Goal: Task Accomplishment & Management: Use online tool/utility

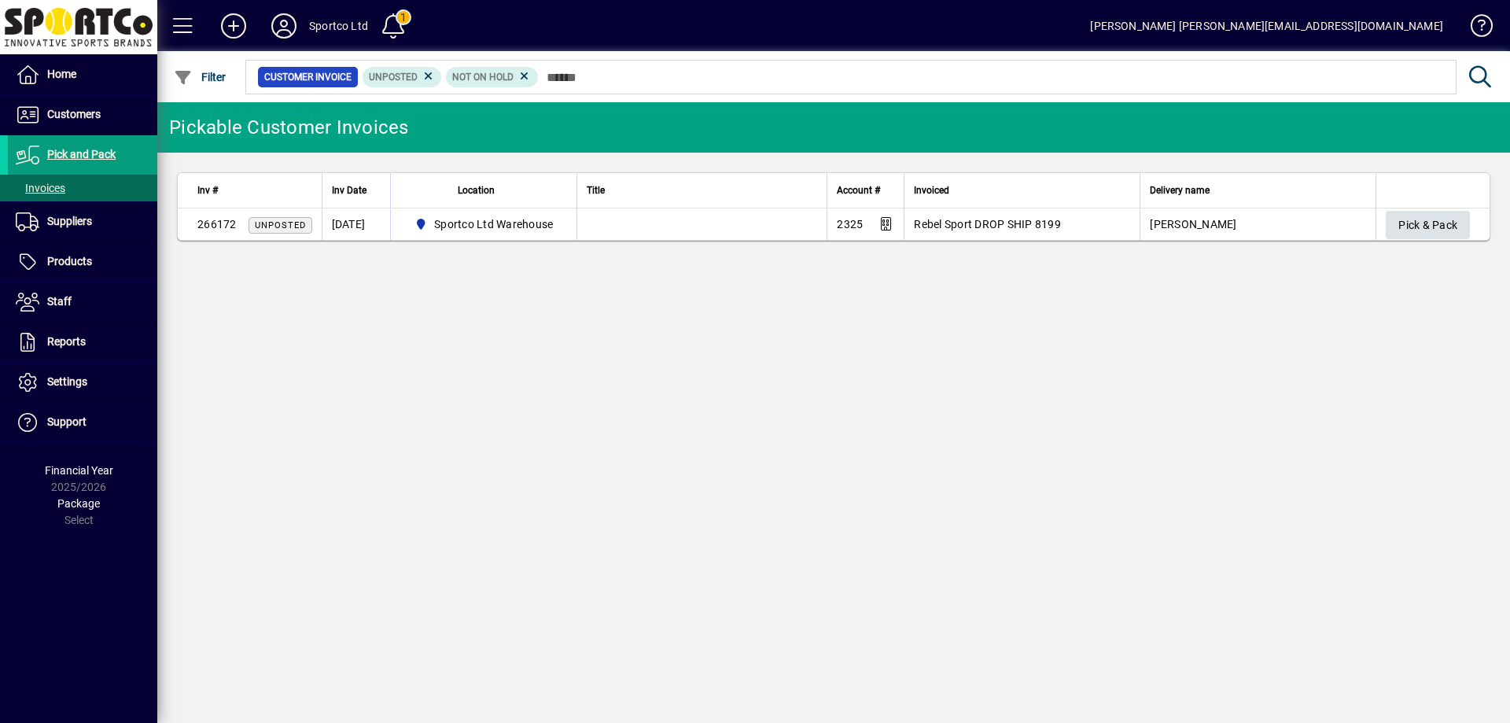
click at [1420, 228] on span "Pick & Pack" at bounding box center [1427, 225] width 59 height 26
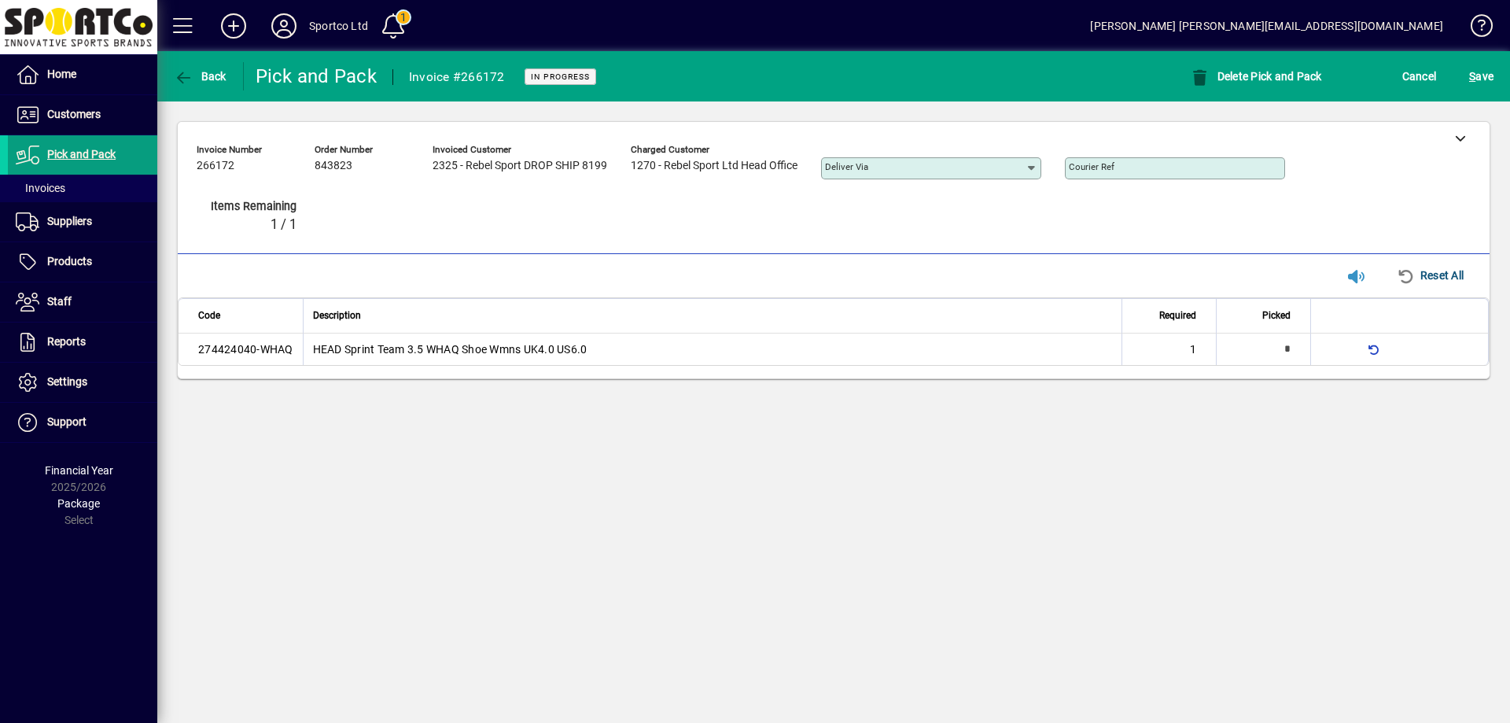
type input "*"
click at [1459, 139] on icon at bounding box center [1460, 137] width 11 height 11
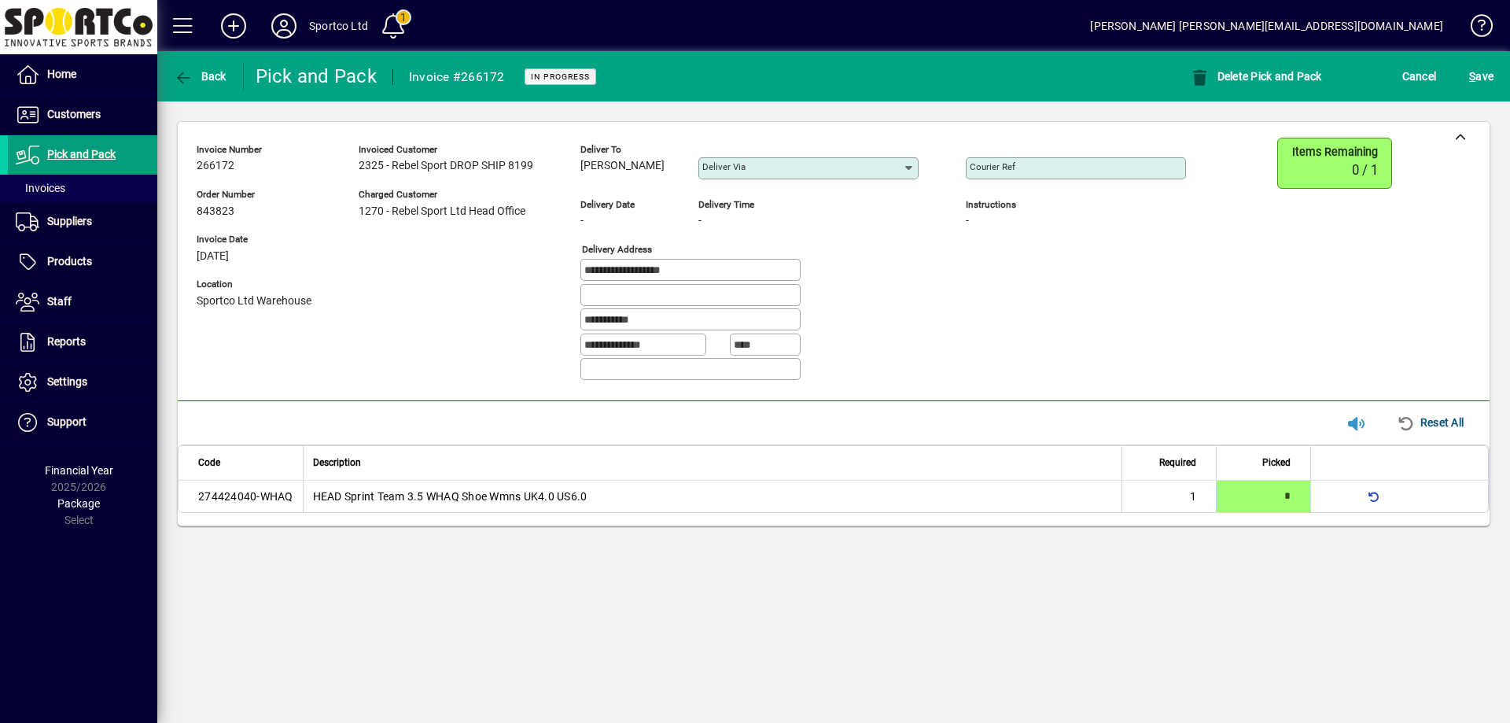
drag, startPoint x: 660, startPoint y: 166, endPoint x: 582, endPoint y: 175, distance: 78.4
click at [582, 175] on div "Deliver to Nicky Toynton" at bounding box center [627, 163] width 94 height 43
copy span "[PERSON_NAME]"
drag, startPoint x: 711, startPoint y: 272, endPoint x: 566, endPoint y: 285, distance: 145.2
click at [566, 285] on div "**********" at bounding box center [703, 266] width 1013 height 256
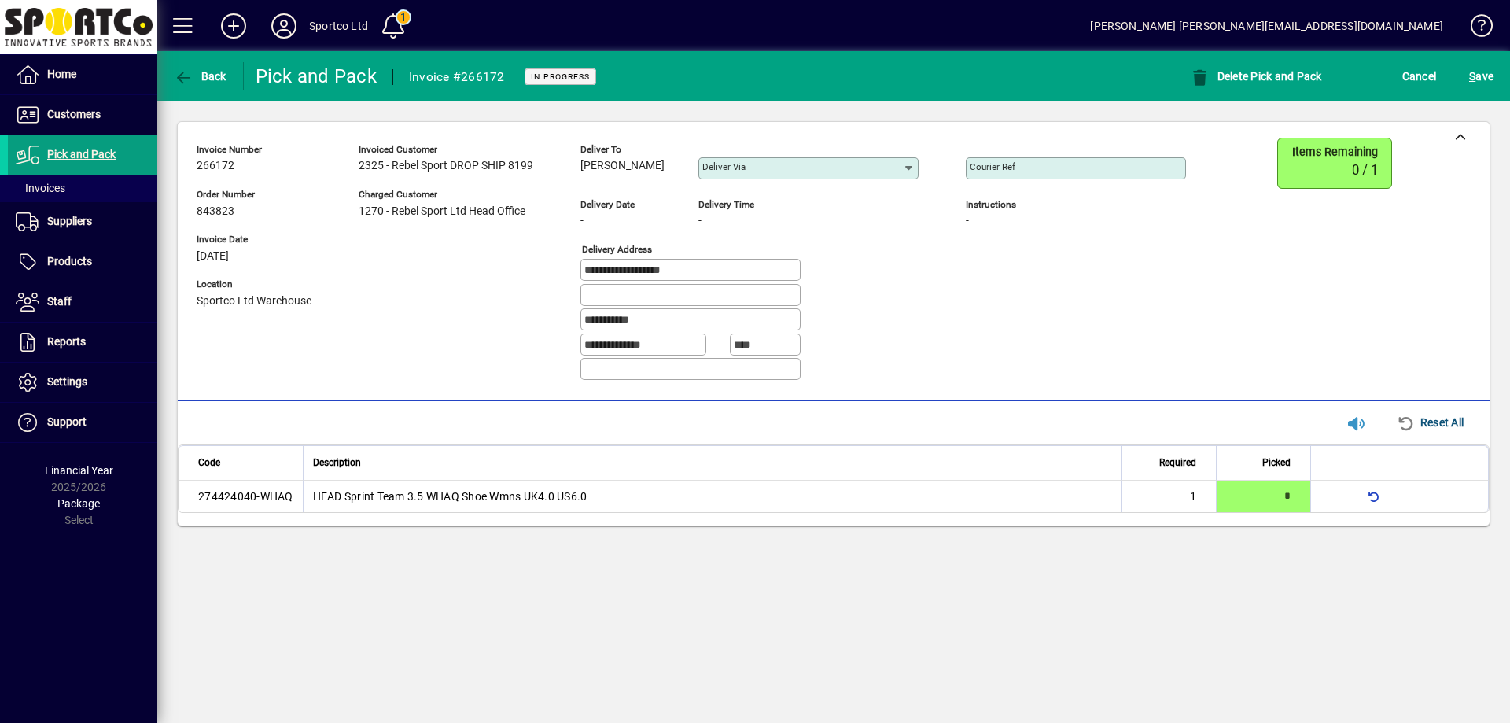
drag, startPoint x: 661, startPoint y: 319, endPoint x: 535, endPoint y: 324, distance: 125.9
click at [524, 329] on div "**********" at bounding box center [703, 266] width 1013 height 256
click at [1095, 167] on input "Courier Ref" at bounding box center [1077, 168] width 215 height 13
click at [1077, 172] on input "Courier Ref" at bounding box center [1077, 168] width 215 height 13
paste input "**********"
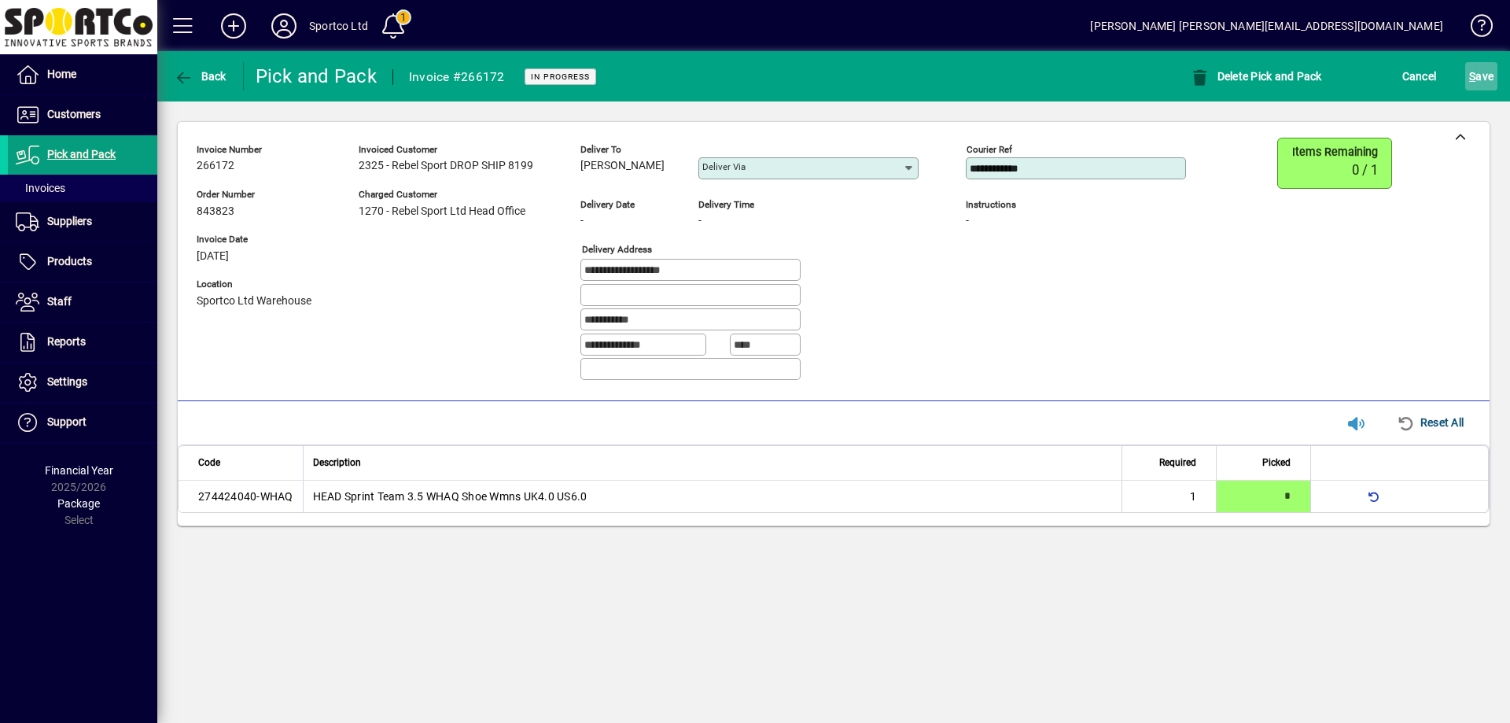
type input "**********"
click at [1485, 72] on span "S ave" at bounding box center [1481, 76] width 24 height 25
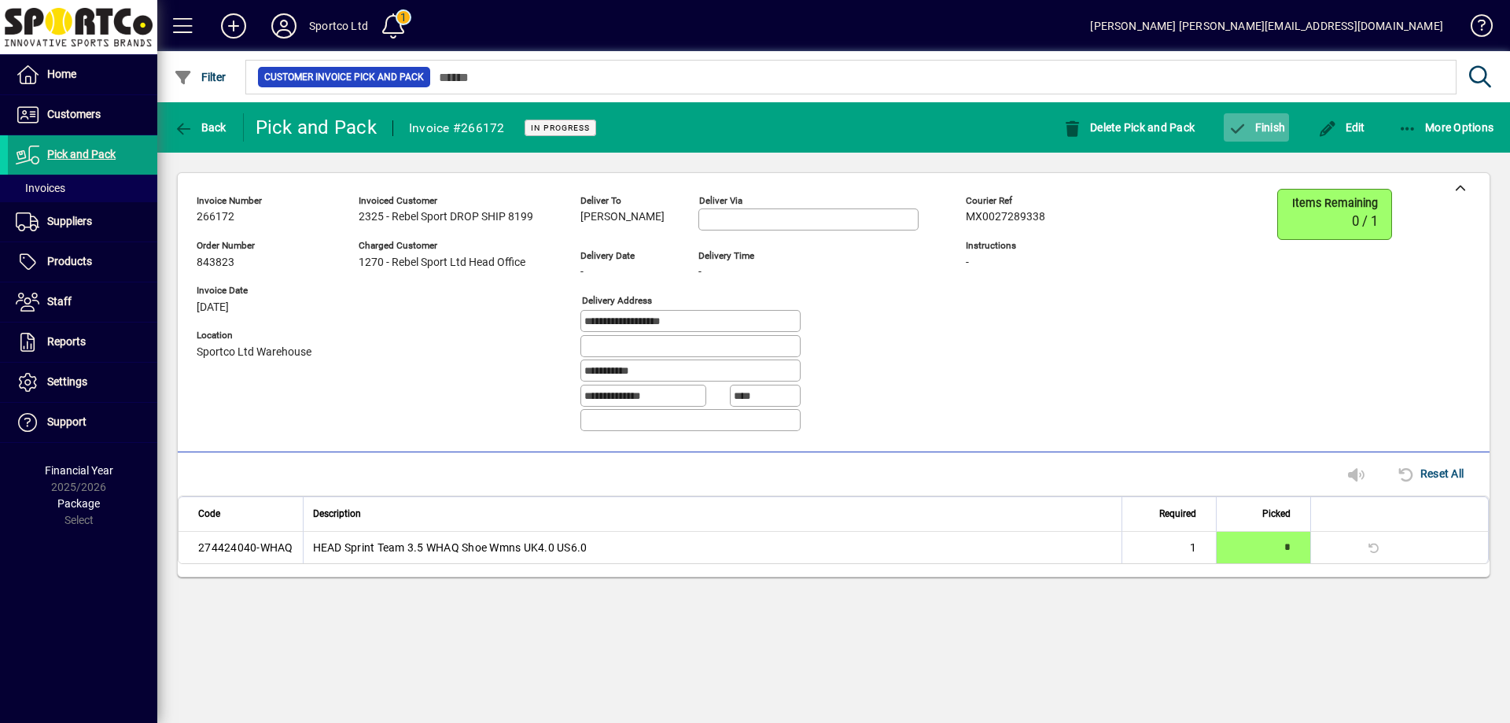
click at [1268, 134] on span "button" at bounding box center [1256, 128] width 65 height 38
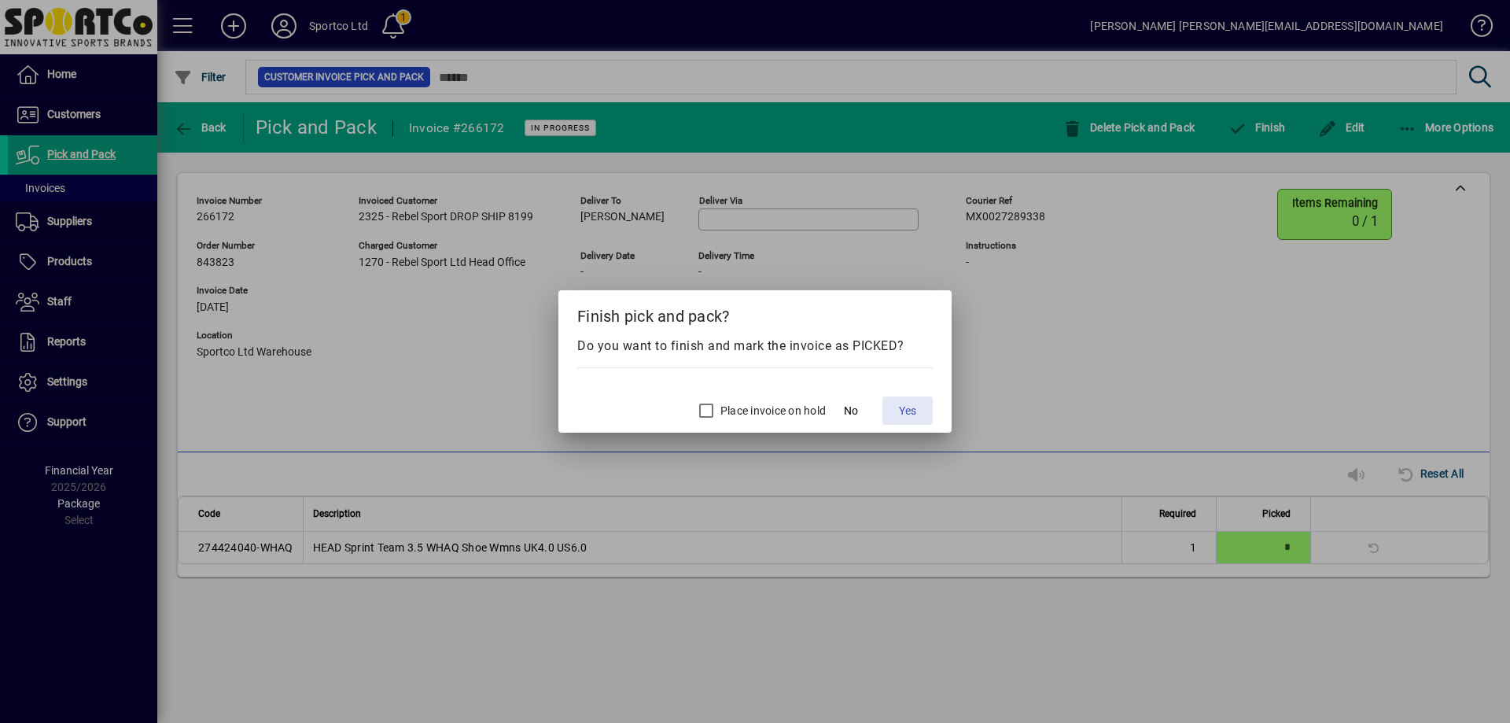
click at [907, 409] on span "Yes" at bounding box center [907, 411] width 17 height 17
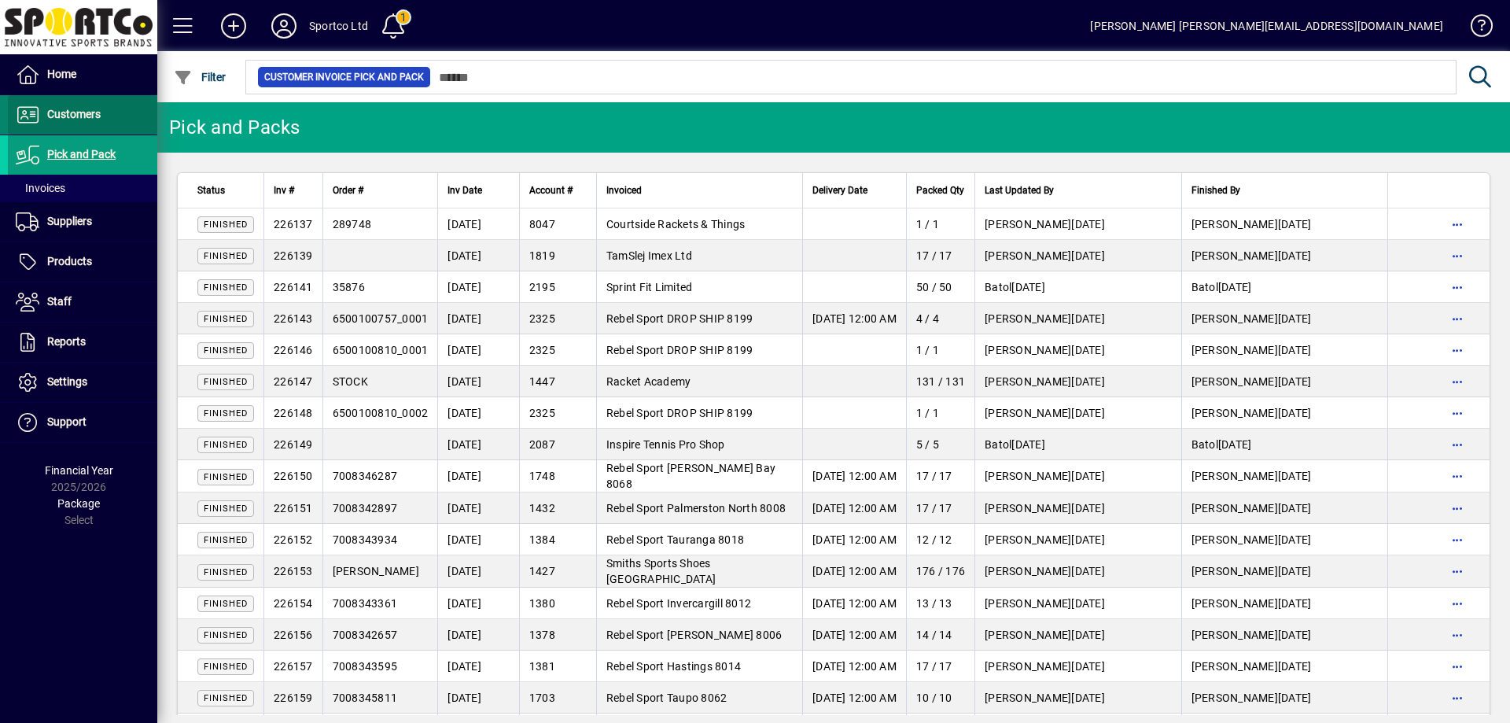
click at [65, 117] on span "Customers" at bounding box center [73, 114] width 53 height 13
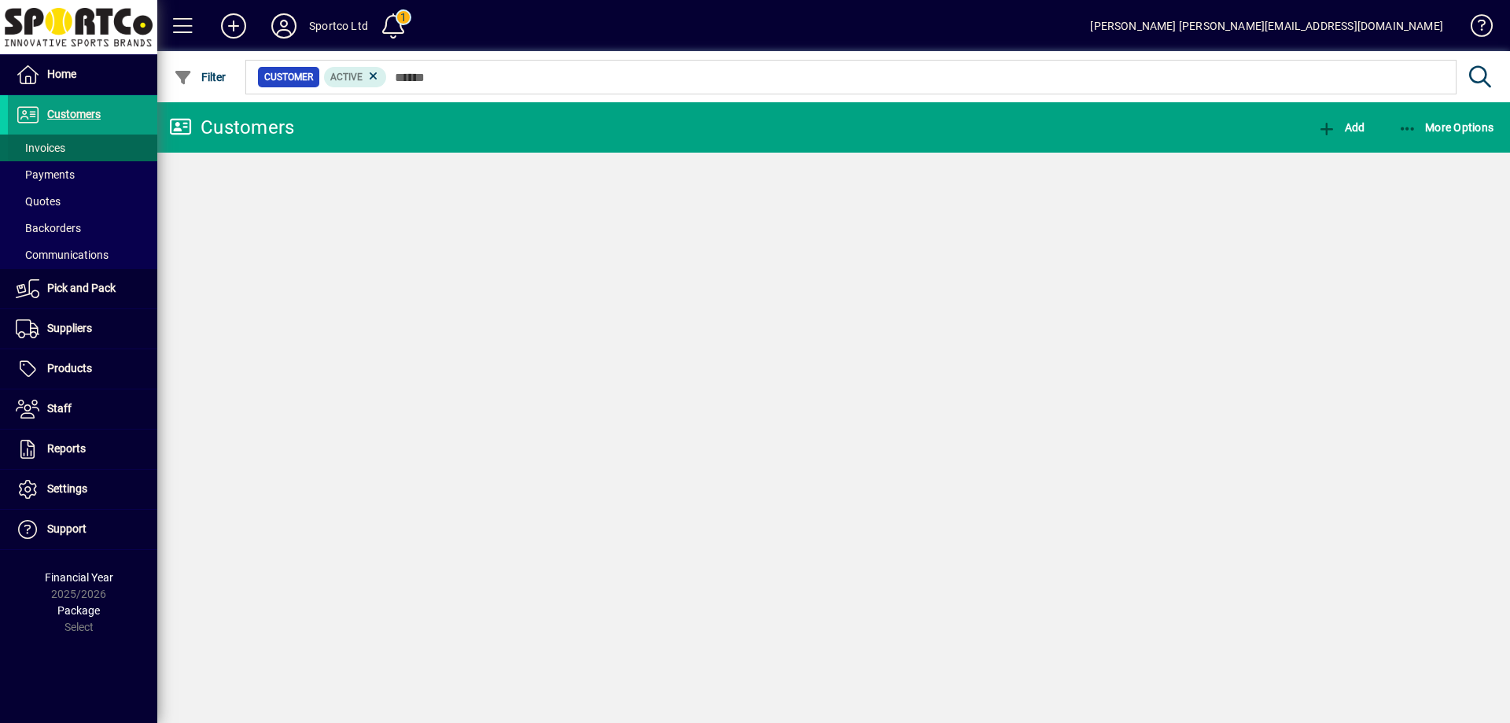
click at [48, 151] on span "Invoices" at bounding box center [41, 148] width 50 height 13
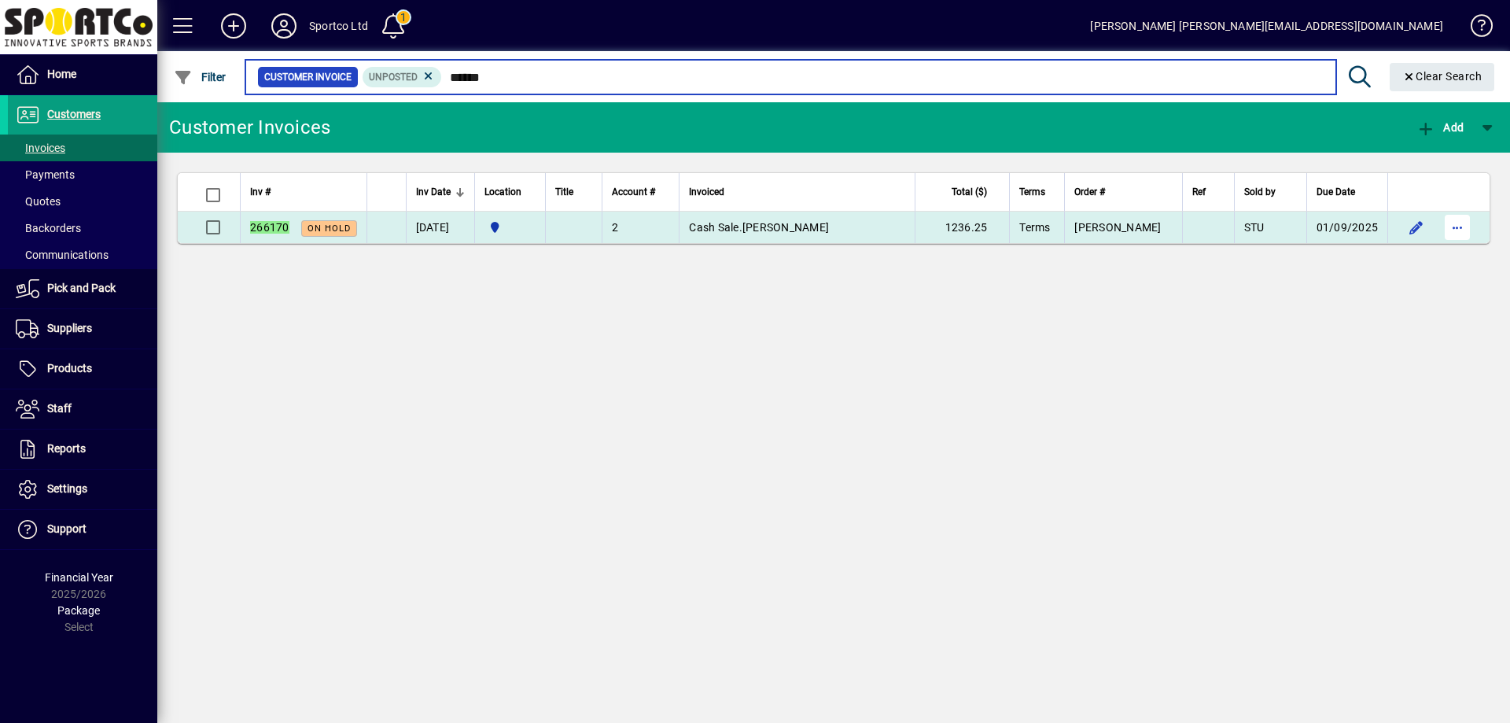
type input "******"
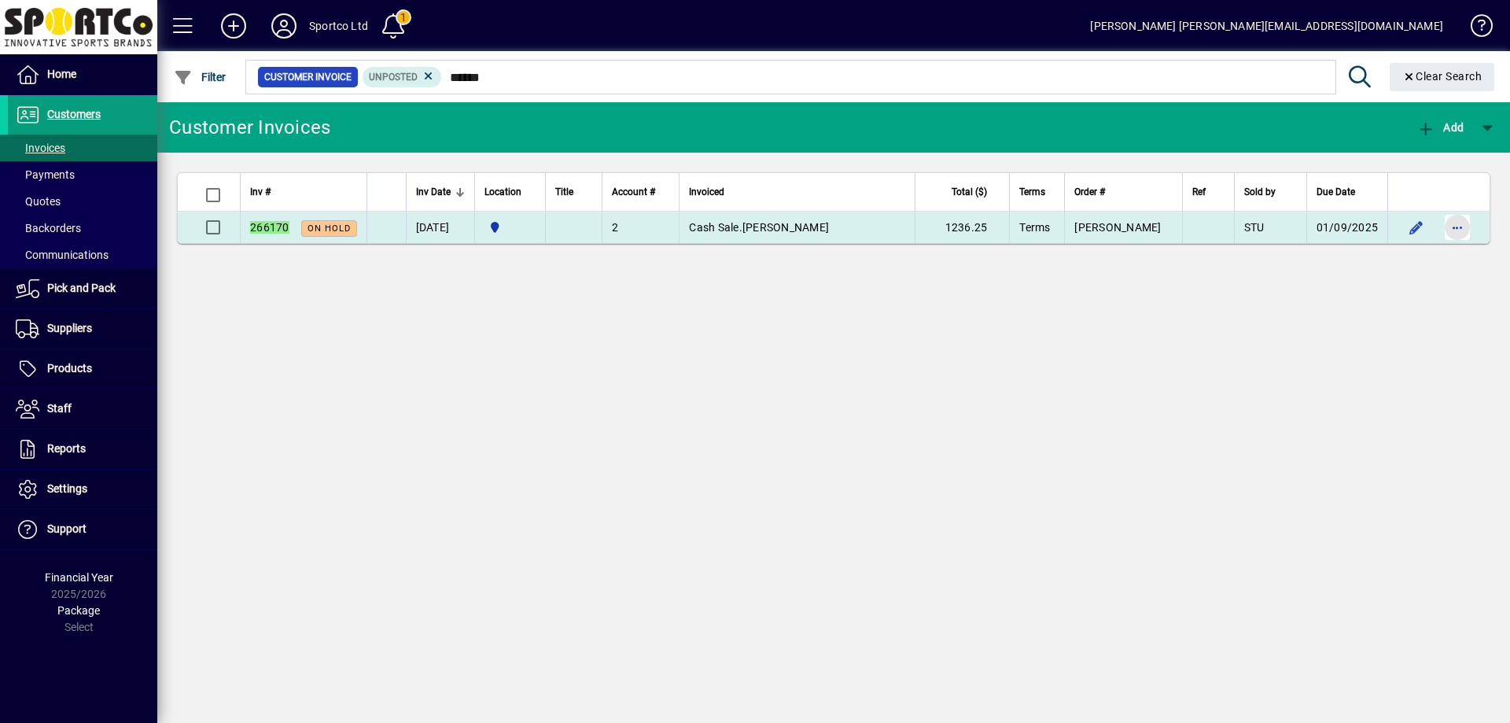
click at [1457, 225] on span "button" at bounding box center [1457, 227] width 38 height 38
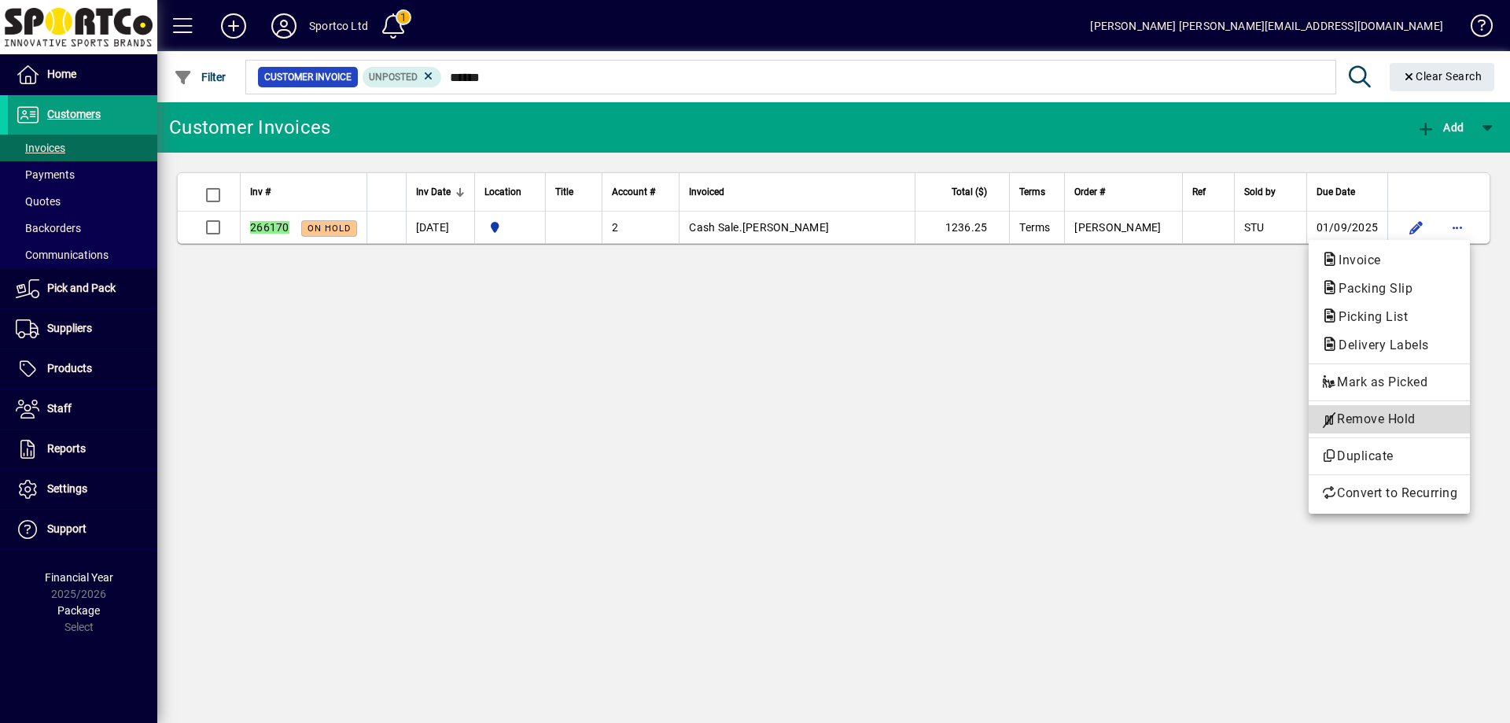
click at [1408, 418] on span "Remove Hold" at bounding box center [1389, 419] width 136 height 19
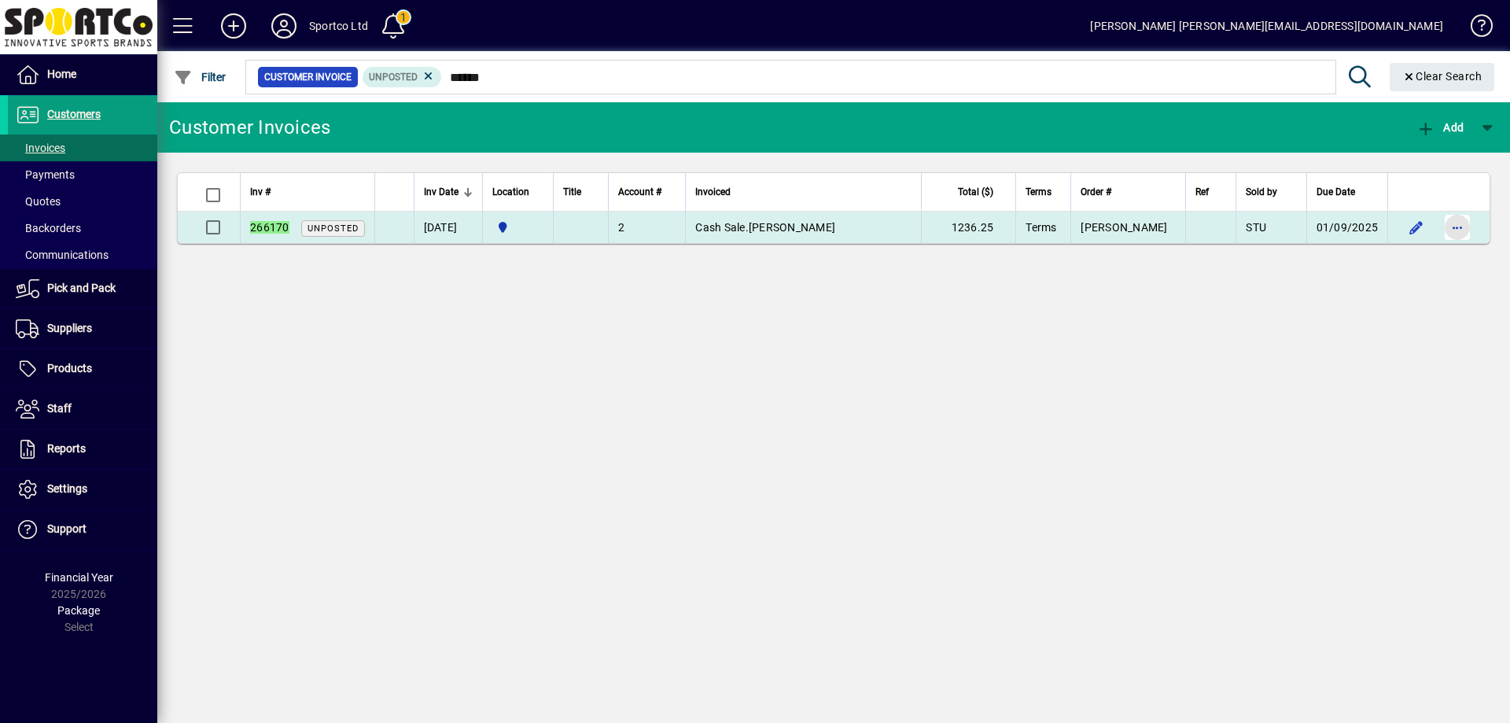
click at [1455, 228] on span "button" at bounding box center [1457, 227] width 38 height 38
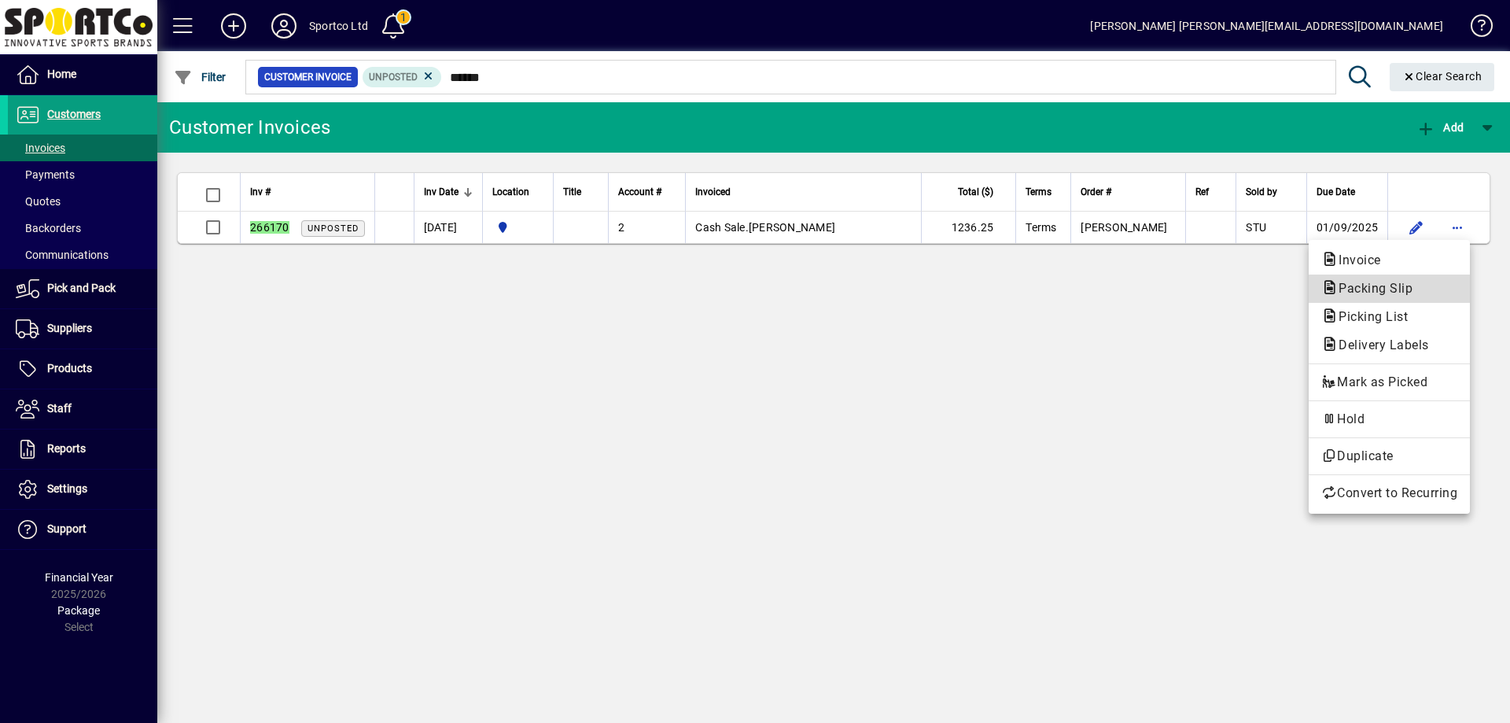
click at [1409, 292] on span "Packing Slip" at bounding box center [1370, 288] width 99 height 15
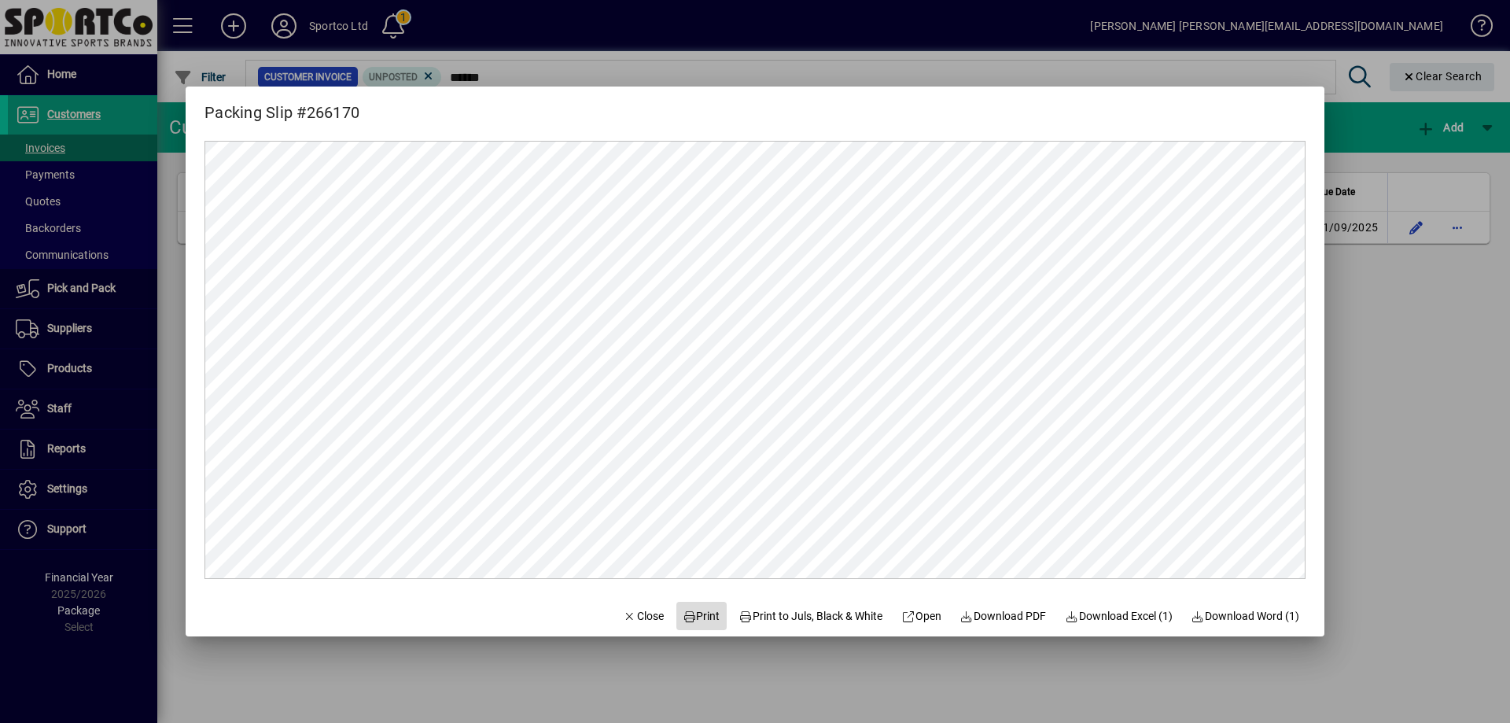
click at [687, 613] on span "Print" at bounding box center [702, 616] width 38 height 17
click at [632, 613] on span "Close" at bounding box center [643, 616] width 41 height 17
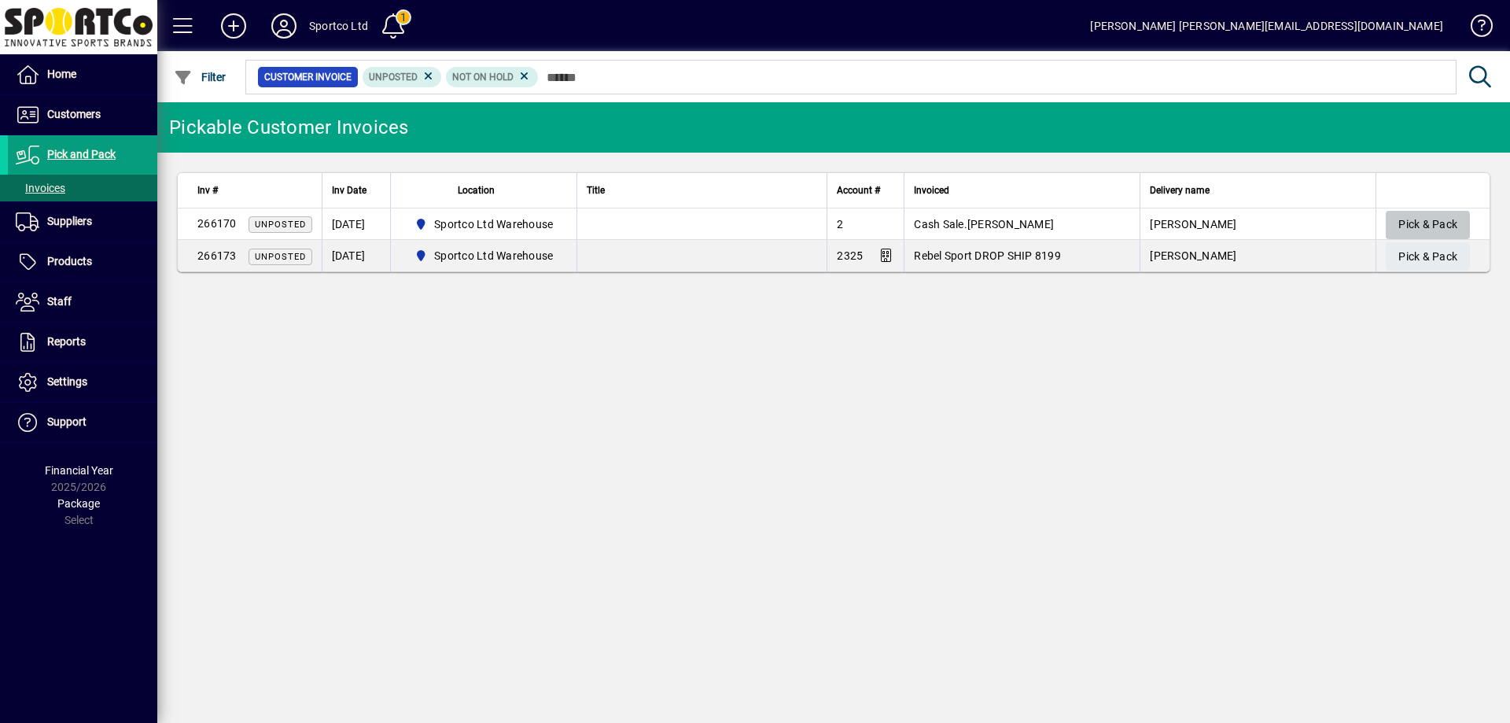
click at [1422, 223] on span "Pick & Pack" at bounding box center [1427, 225] width 59 height 26
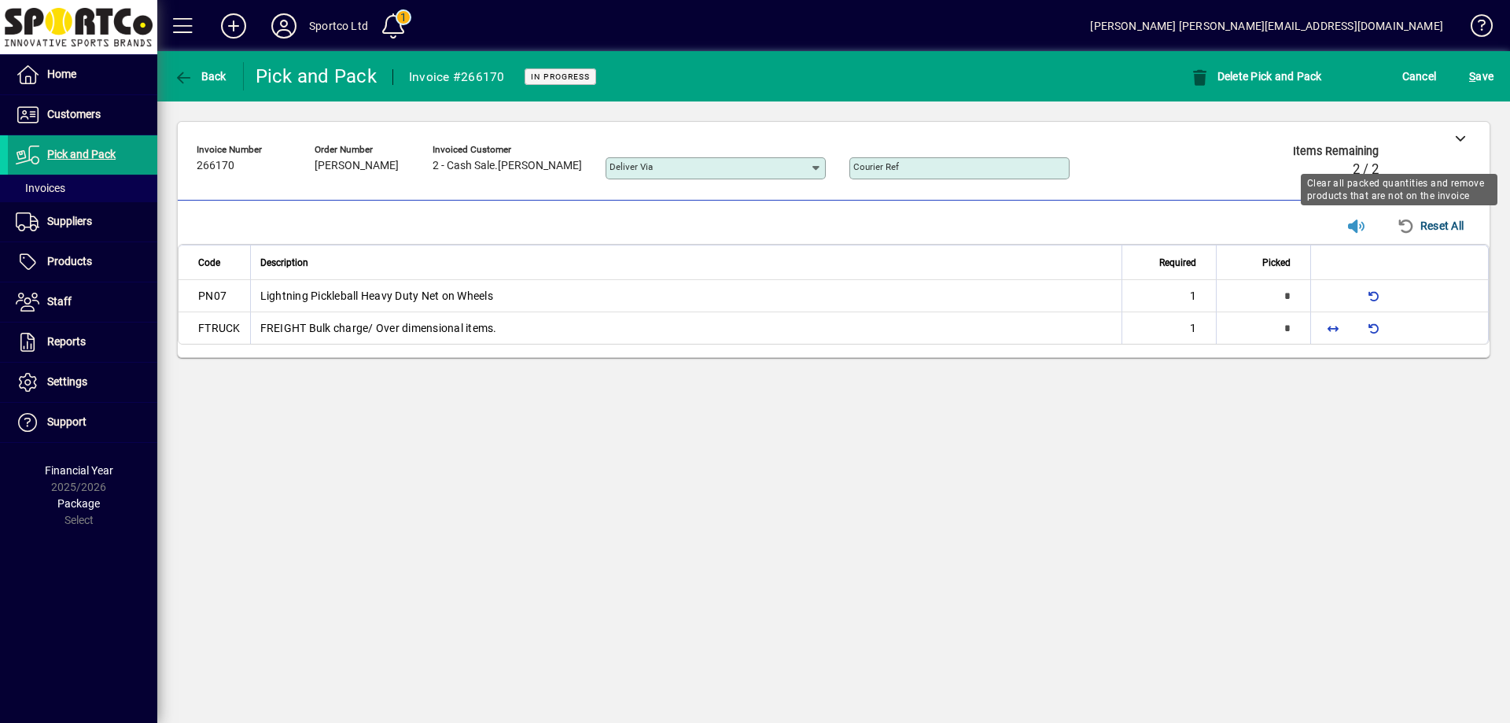
type input "*"
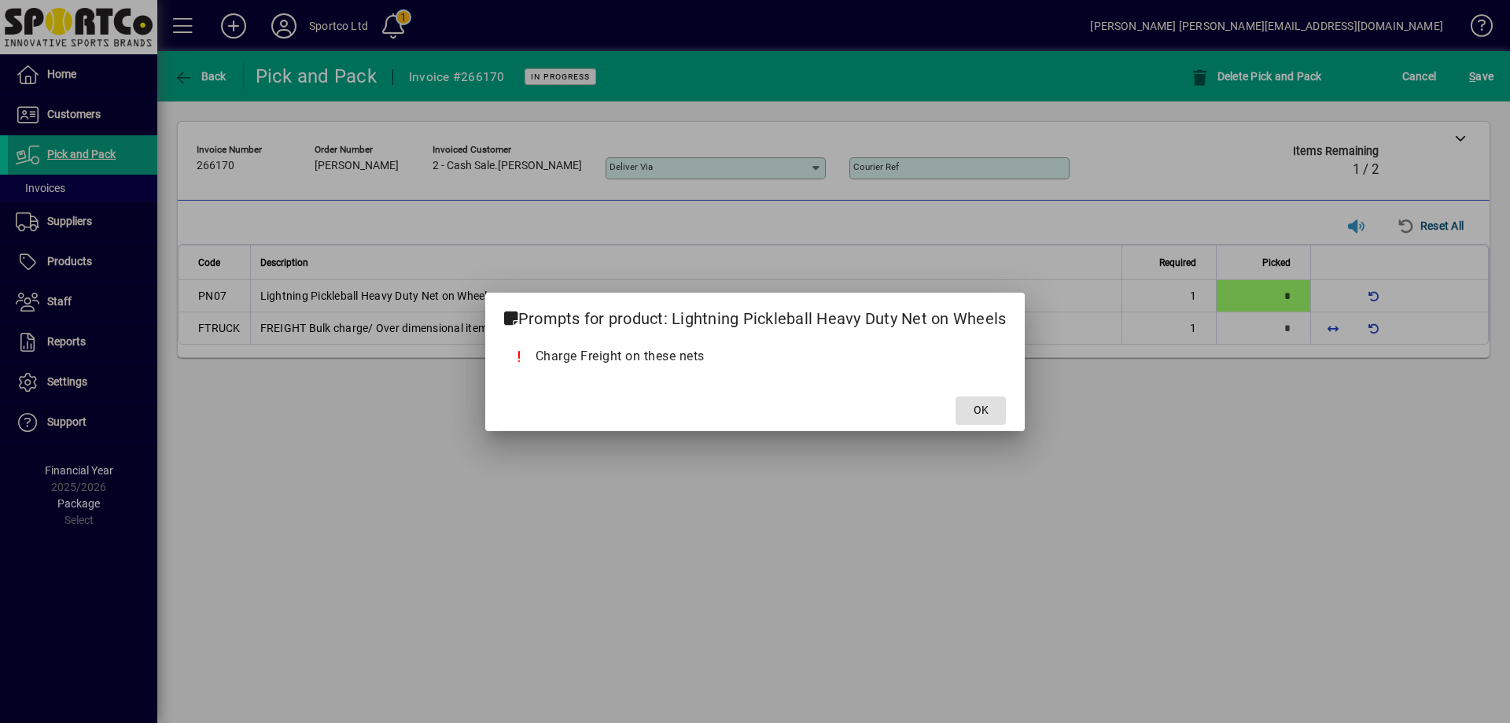
click at [966, 418] on span at bounding box center [980, 411] width 50 height 38
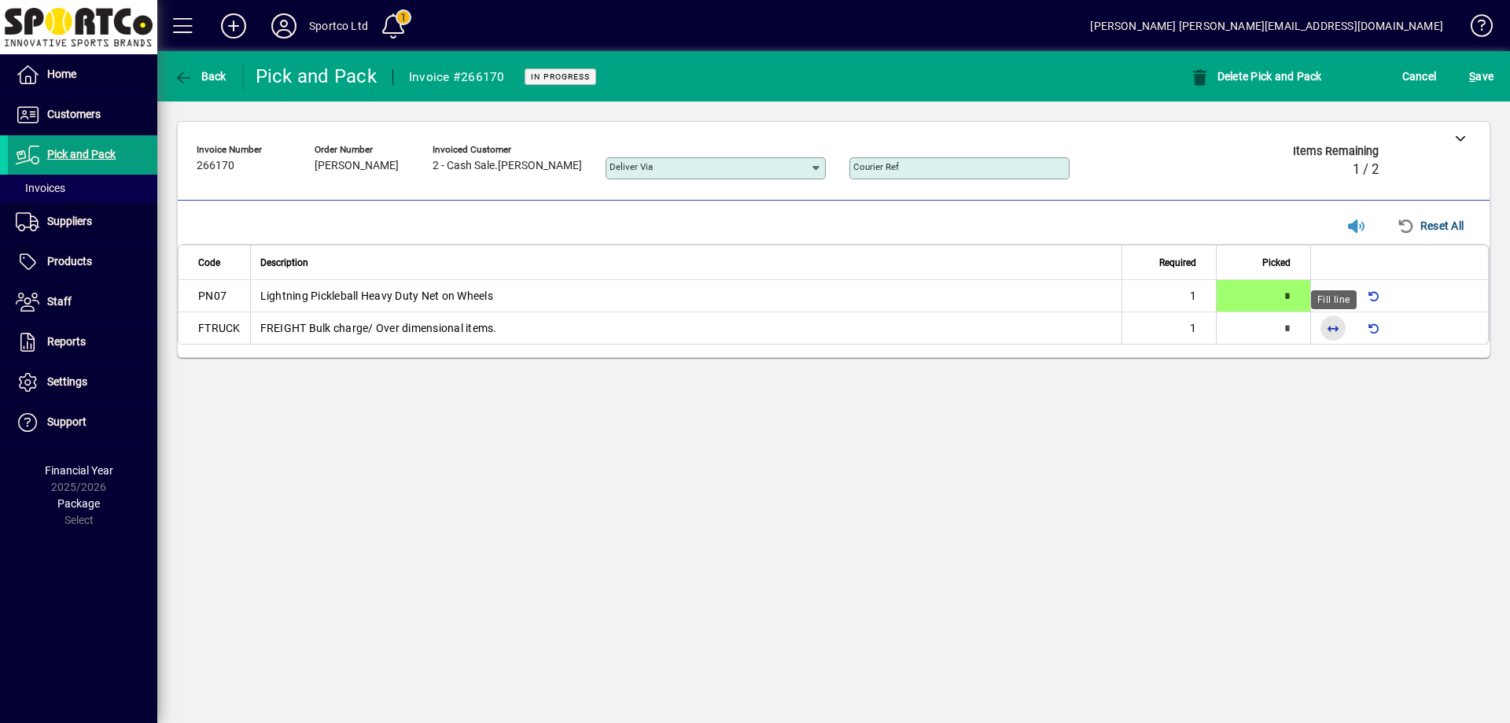
click at [1330, 329] on span "button" at bounding box center [1333, 328] width 38 height 38
type input "*"
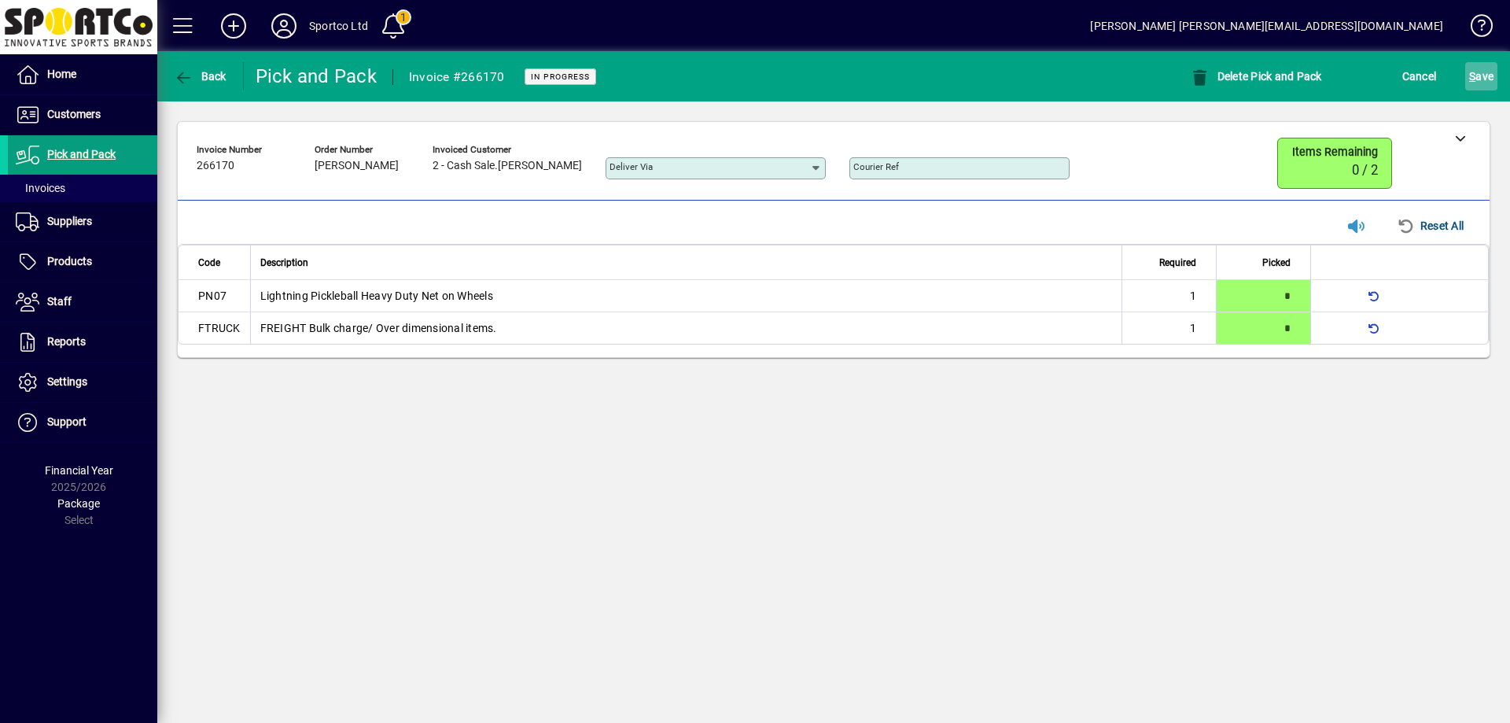
click at [1470, 79] on span "S" at bounding box center [1472, 76] width 6 height 13
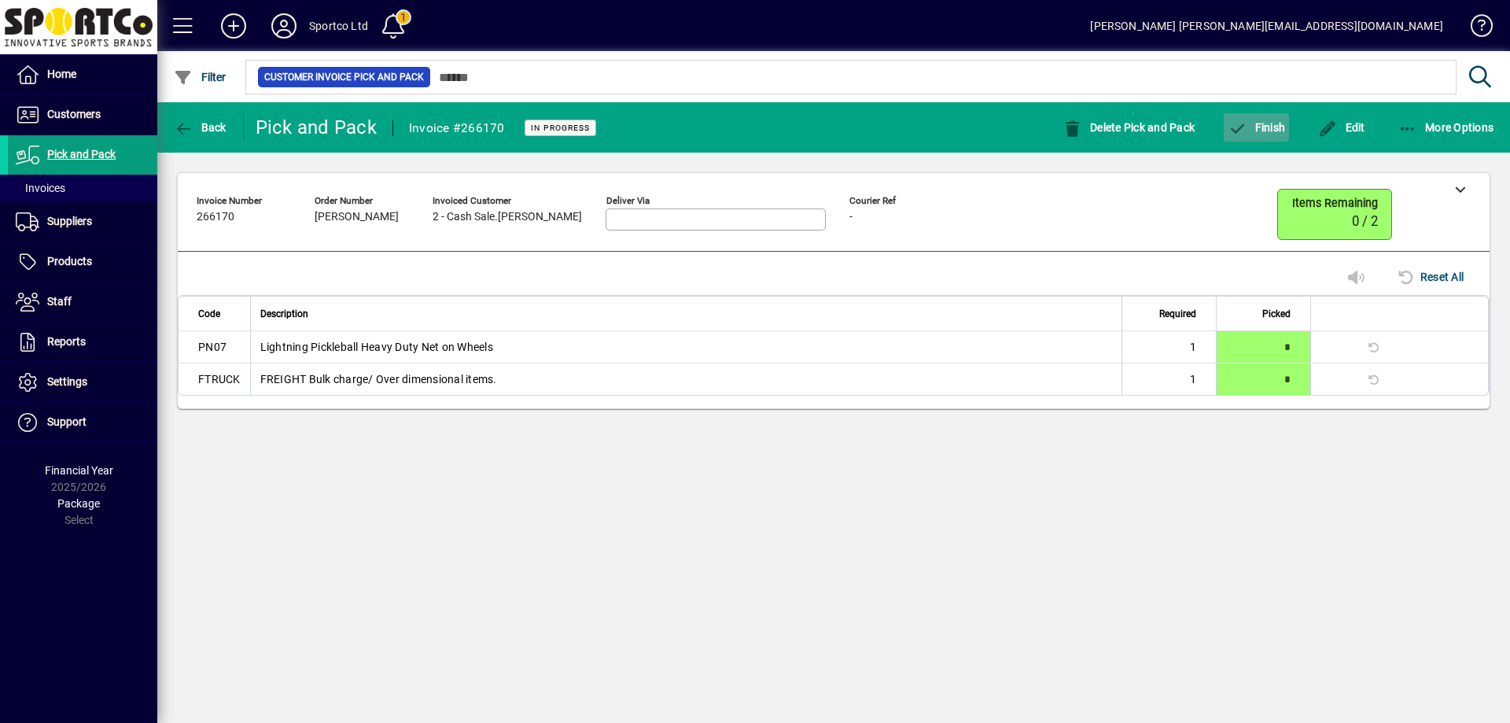
click at [1253, 121] on span "Finish" at bounding box center [1255, 127] width 57 height 13
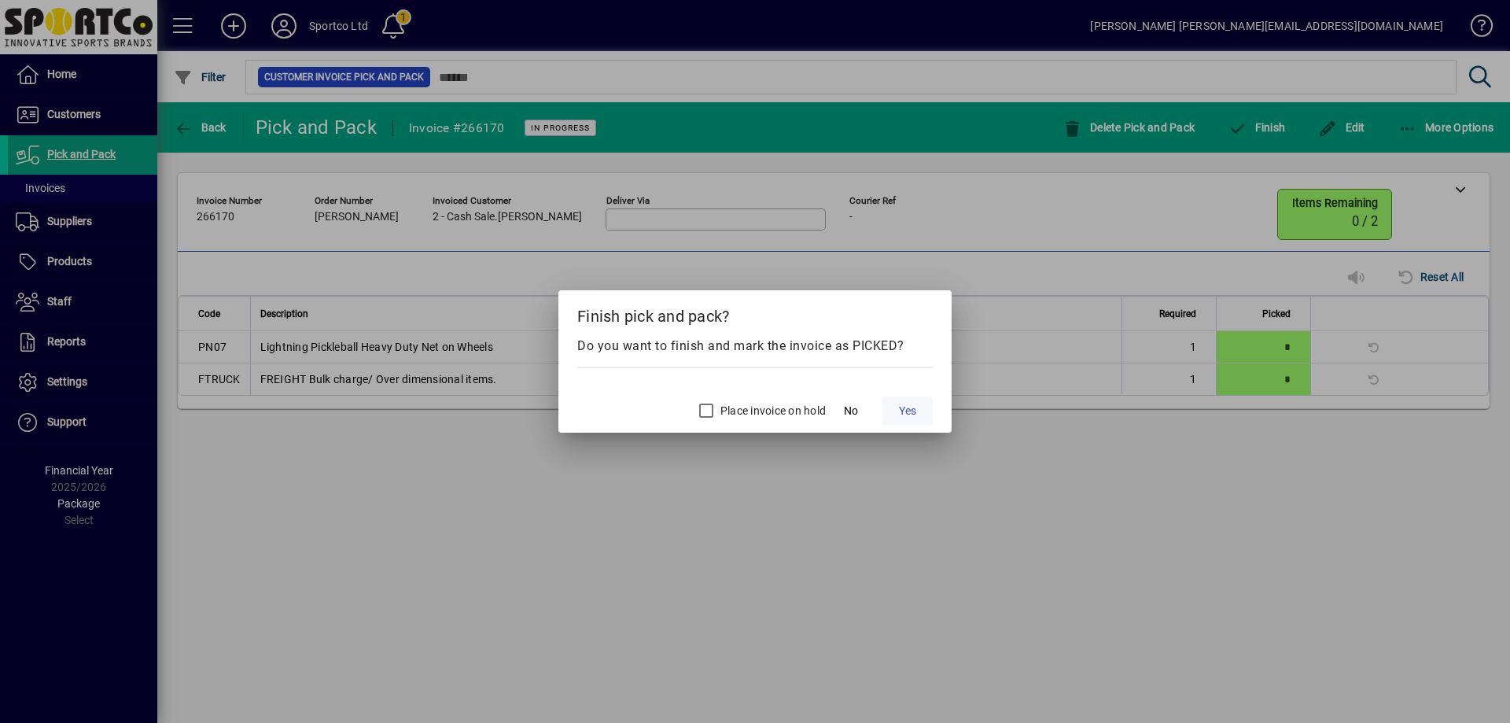
click at [904, 407] on span "Yes" at bounding box center [907, 411] width 17 height 17
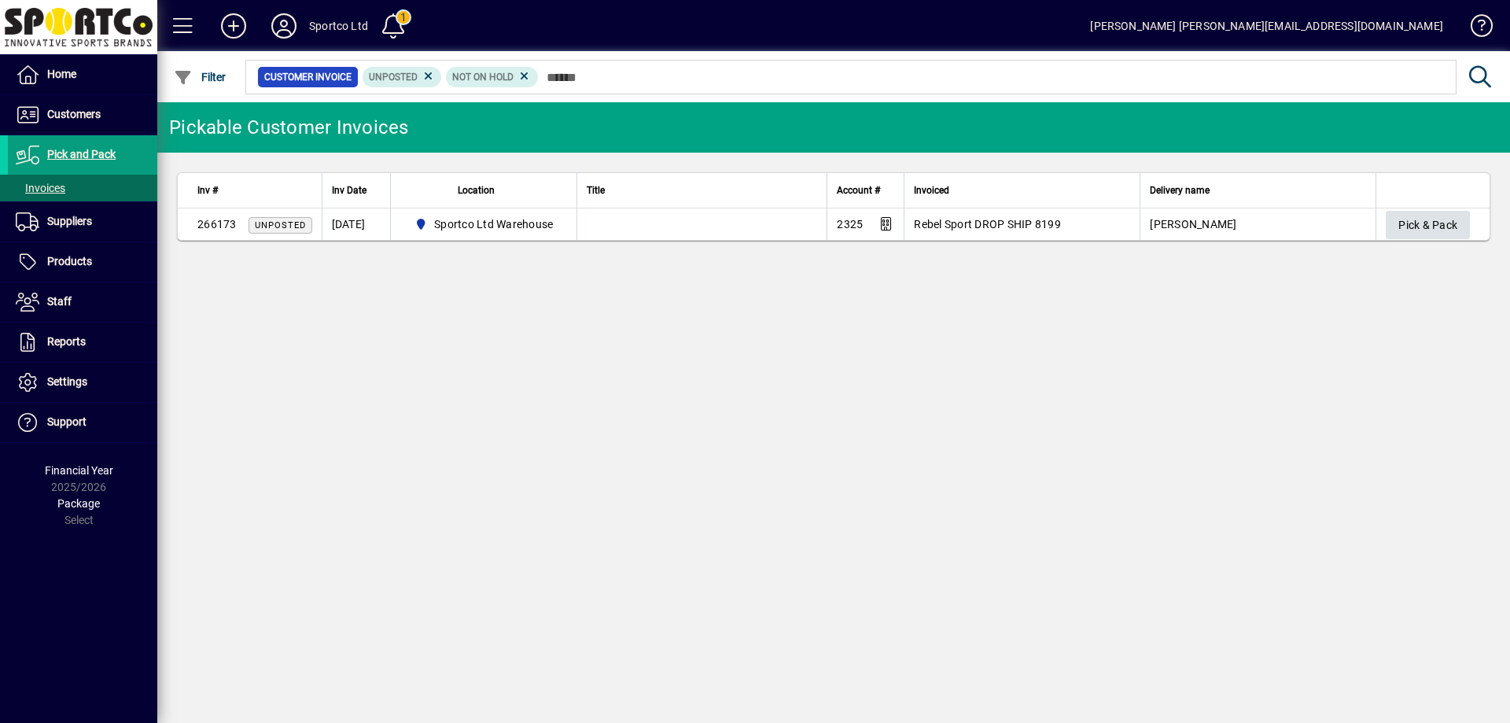
click at [1418, 224] on span "Pick & Pack" at bounding box center [1427, 225] width 59 height 26
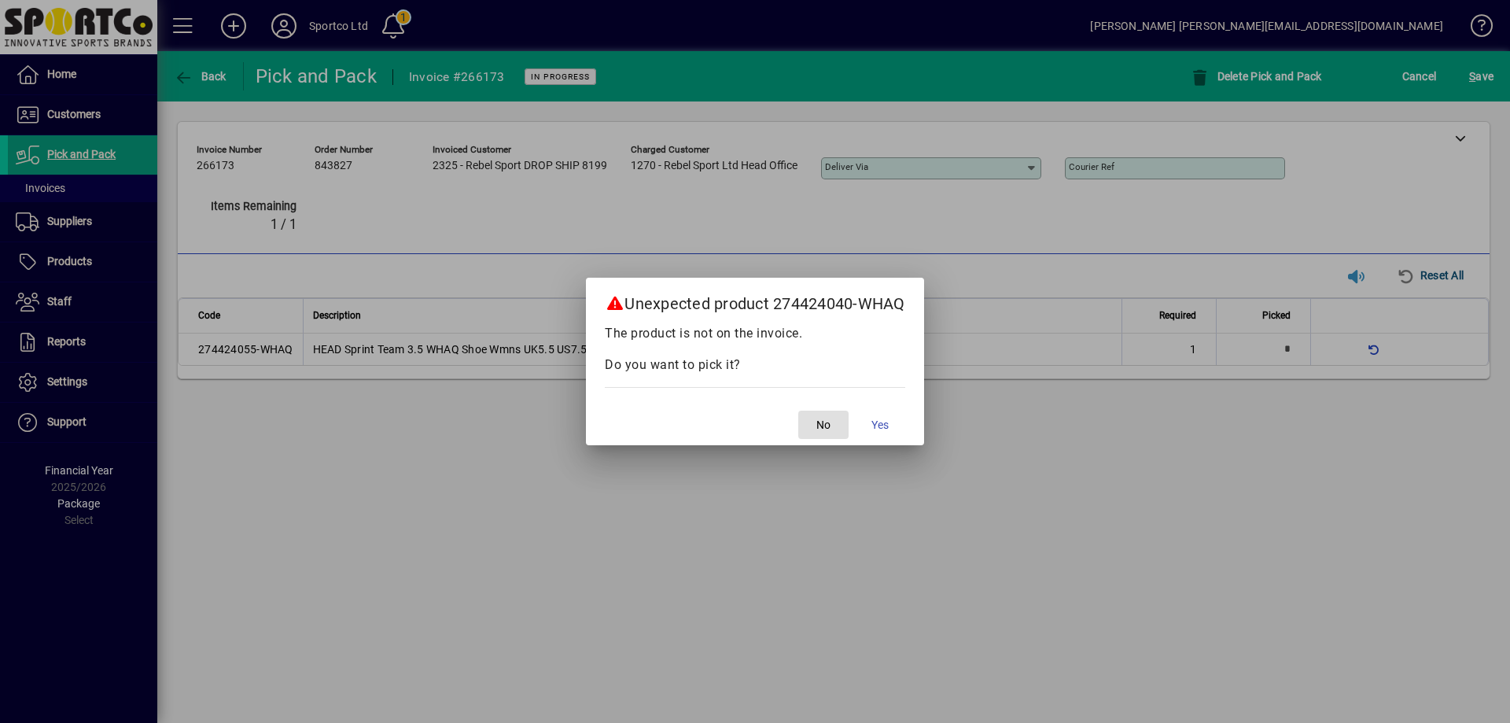
click at [830, 424] on span "No" at bounding box center [823, 425] width 14 height 17
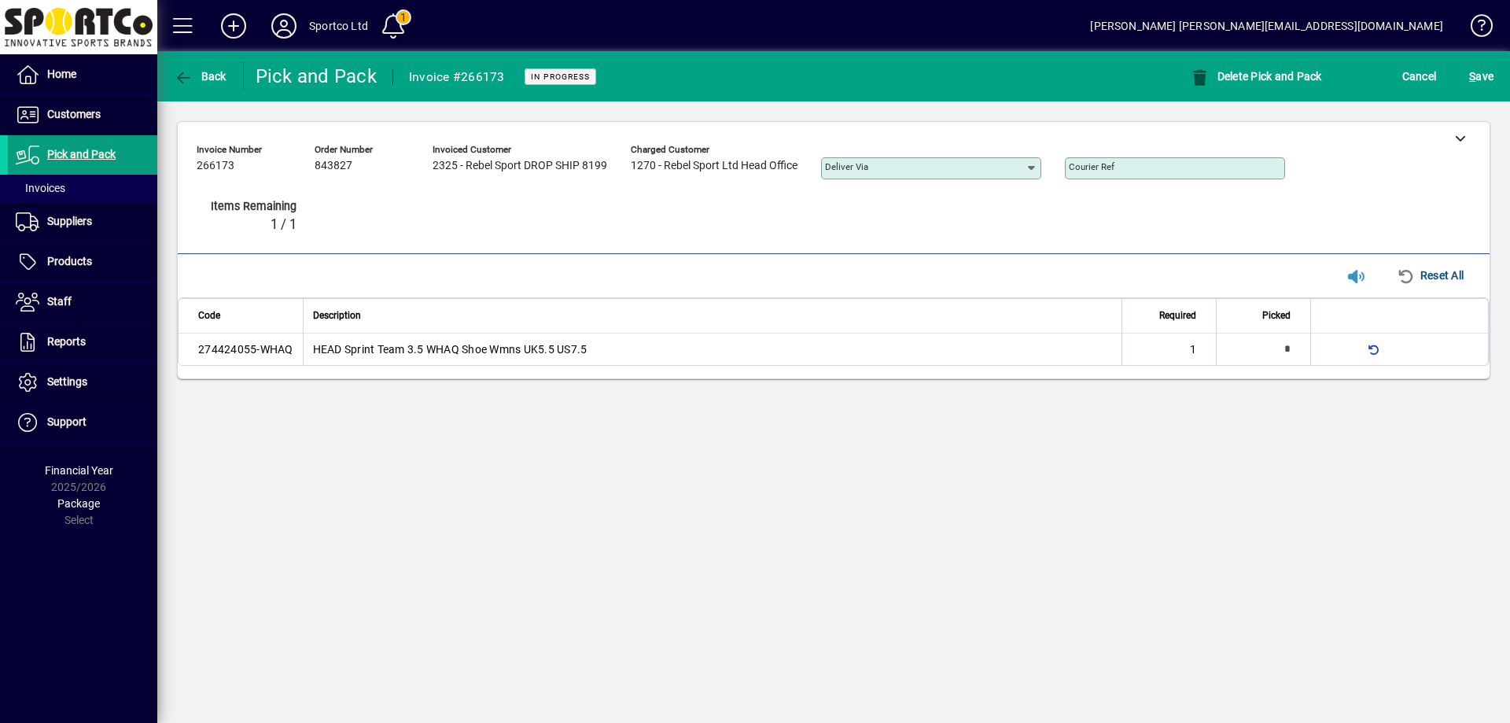
type input "*"
click at [1451, 138] on div at bounding box center [1459, 137] width 59 height 31
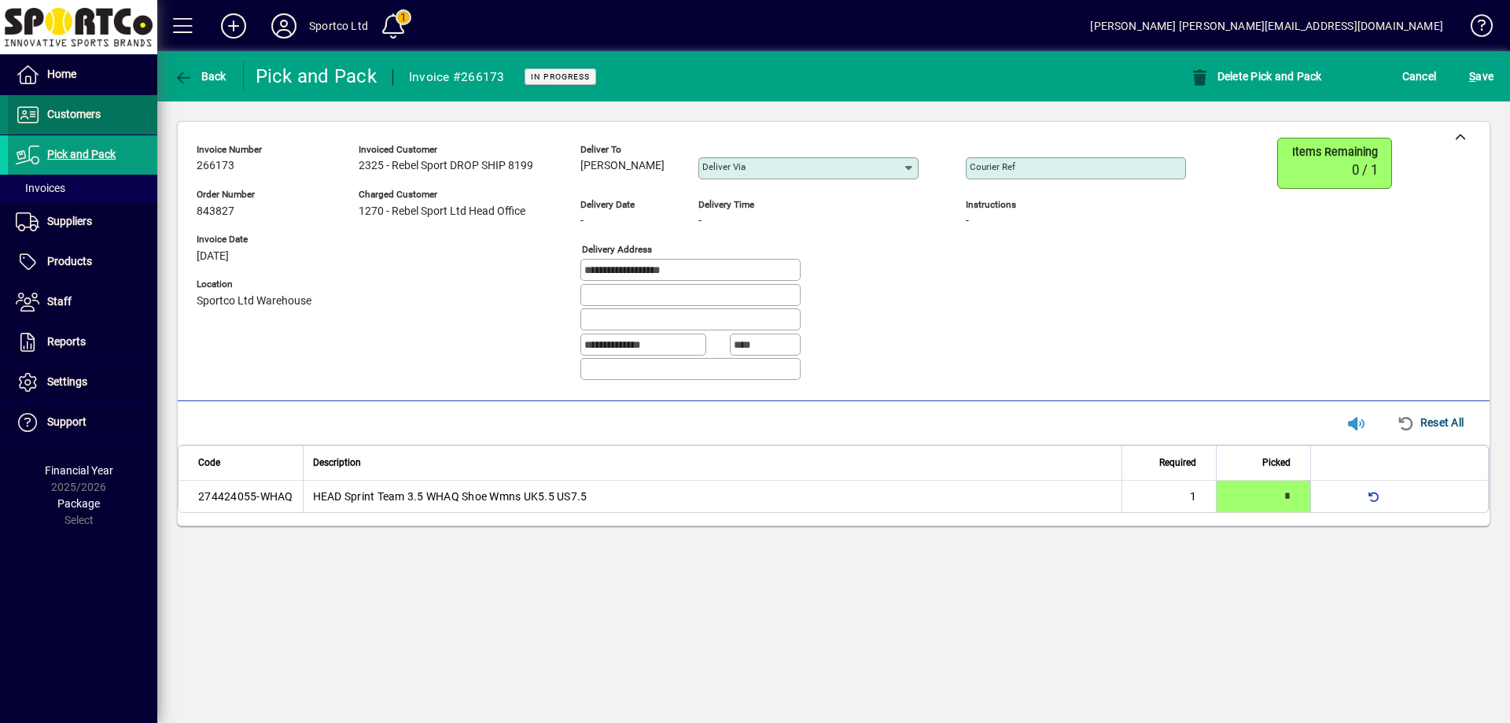
click at [61, 109] on span "Customers" at bounding box center [73, 114] width 53 height 13
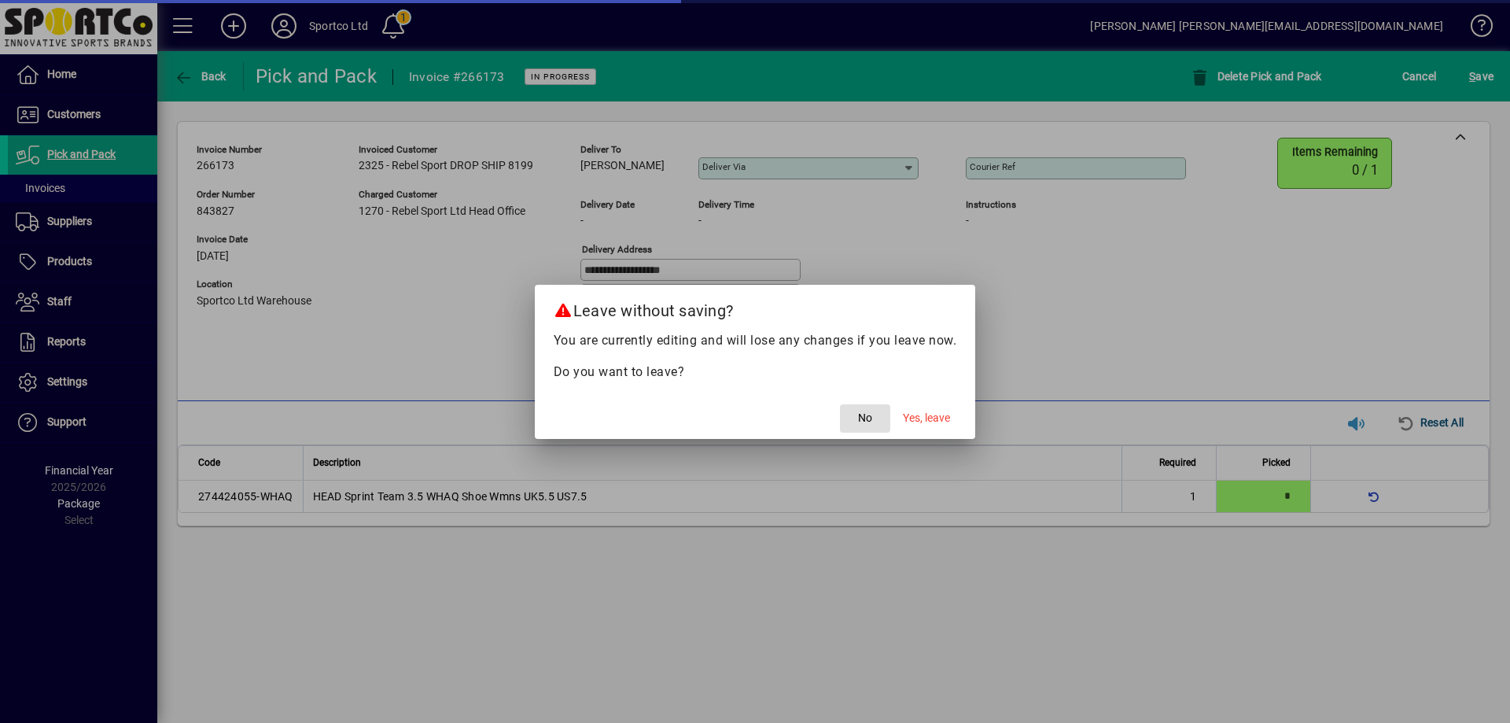
click at [882, 413] on span "button" at bounding box center [865, 418] width 50 height 38
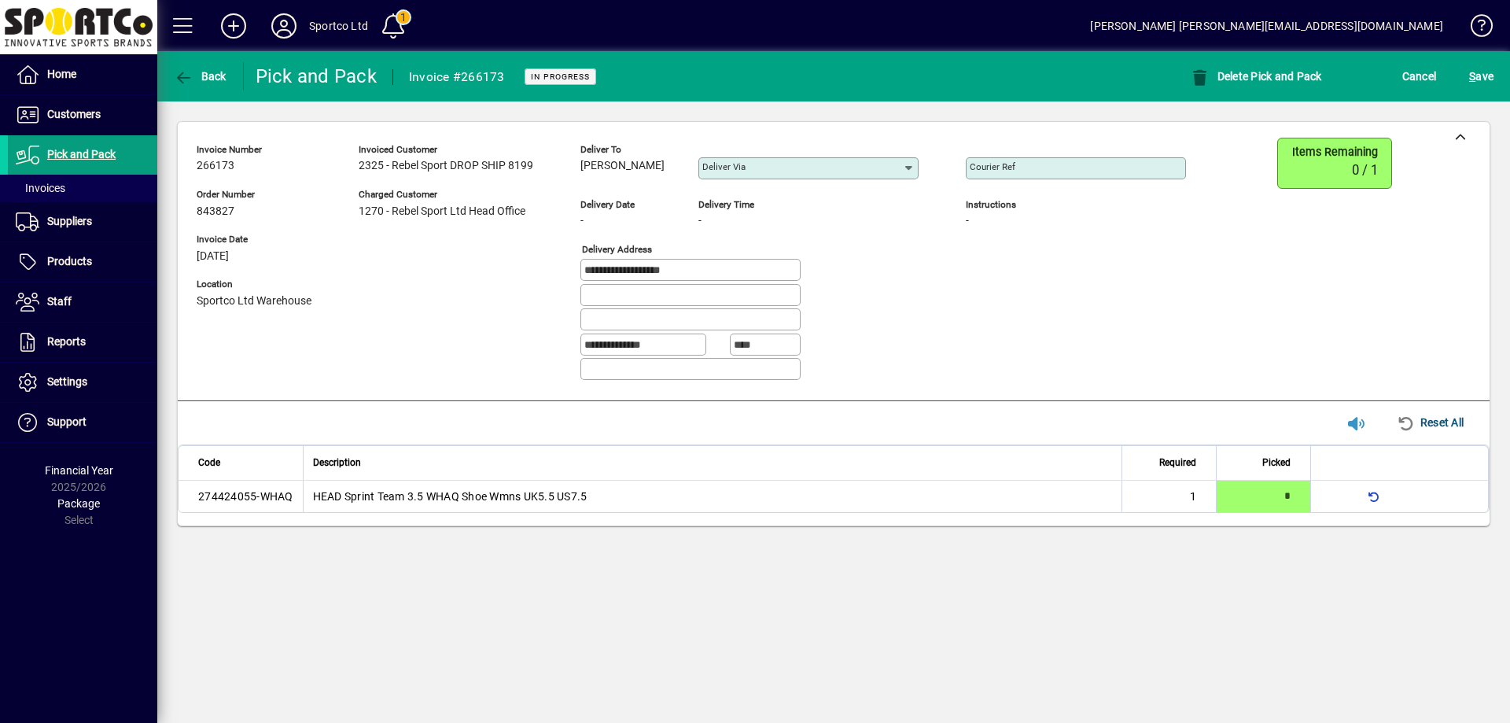
click at [991, 166] on mat-label "Courier Ref" at bounding box center [993, 166] width 46 height 11
click at [991, 166] on input "Courier Ref" at bounding box center [1077, 168] width 215 height 13
paste input "**********"
type input "**********"
click at [1481, 68] on span "S ave" at bounding box center [1481, 76] width 24 height 25
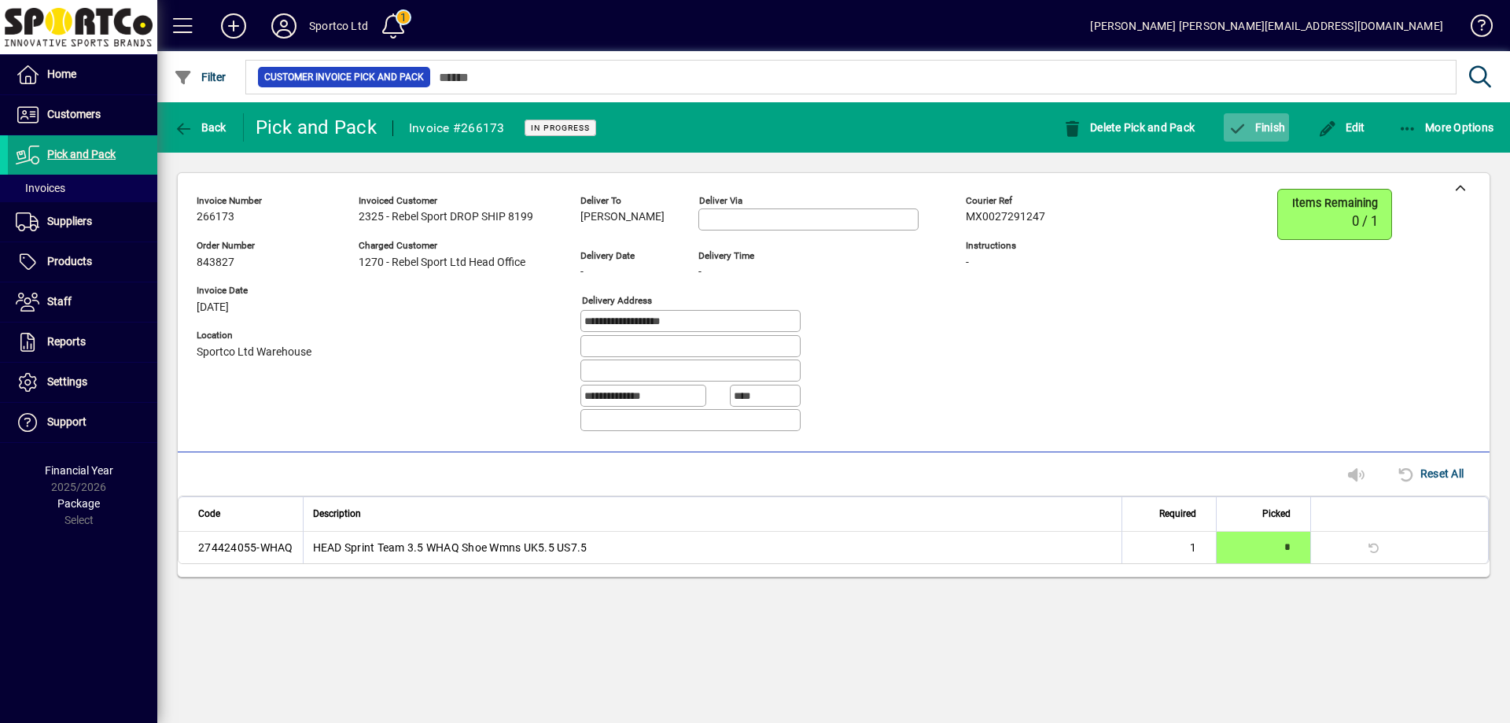
click at [1264, 120] on button "Finish" at bounding box center [1256, 127] width 65 height 28
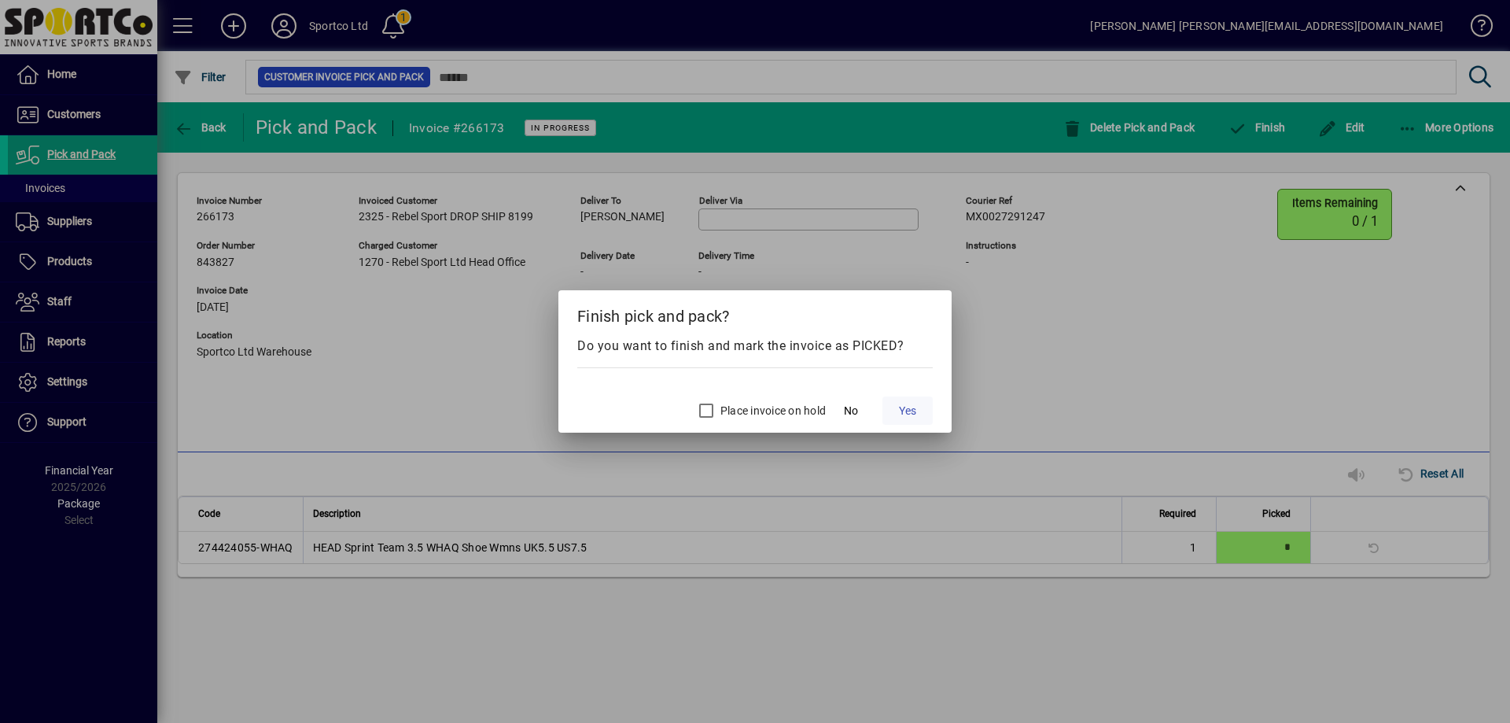
click at [910, 407] on span "Yes" at bounding box center [907, 411] width 17 height 17
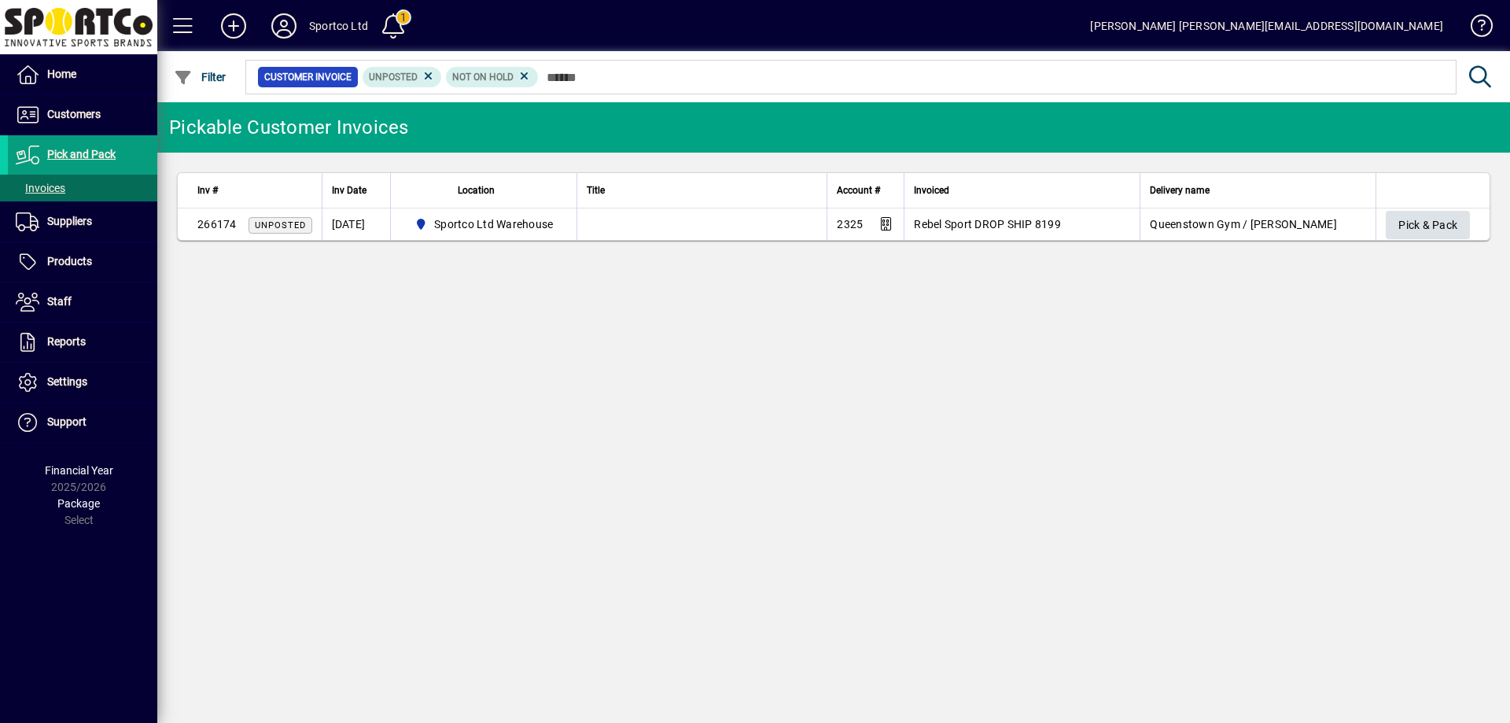
click at [1433, 219] on span "Pick & Pack" at bounding box center [1427, 225] width 59 height 26
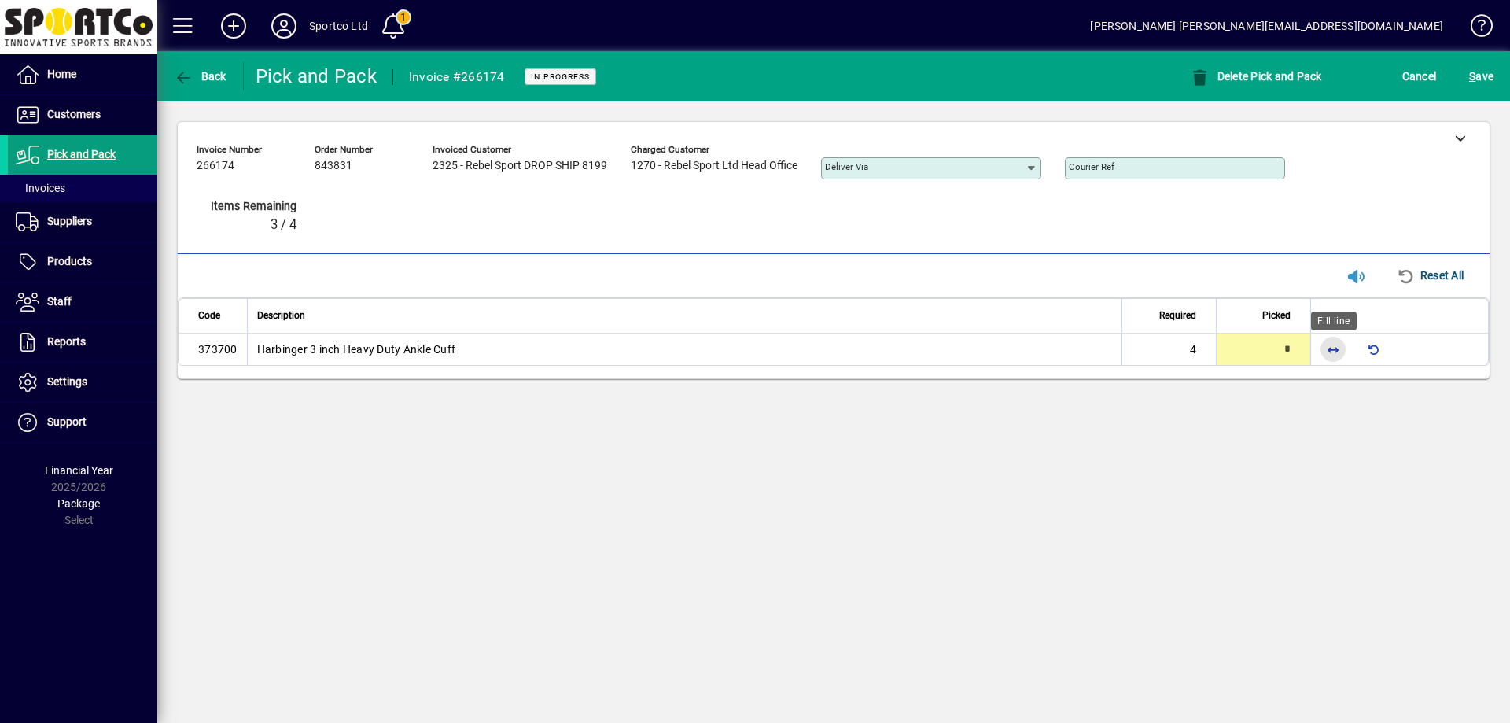
click at [1339, 351] on span "button" at bounding box center [1333, 349] width 38 height 38
type input "*"
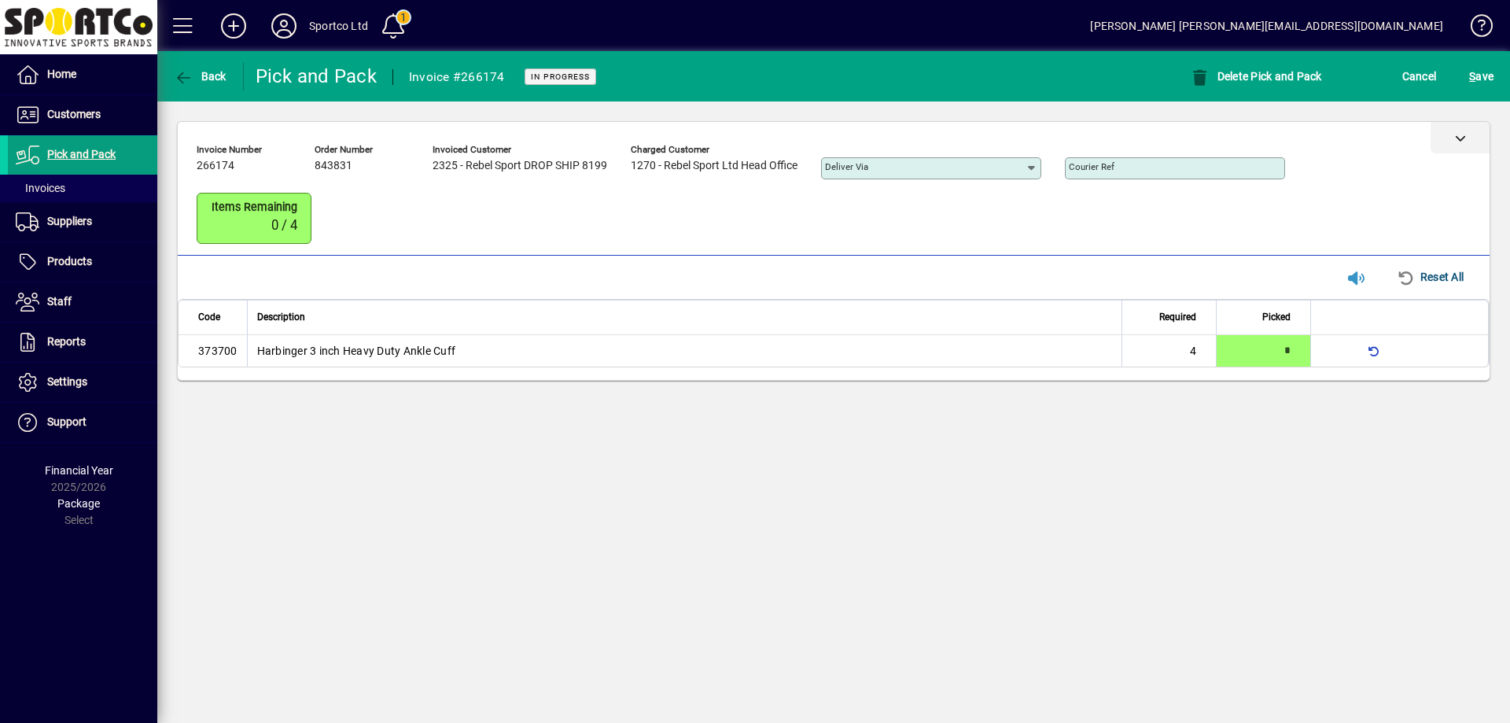
click at [1454, 139] on div at bounding box center [1459, 137] width 59 height 31
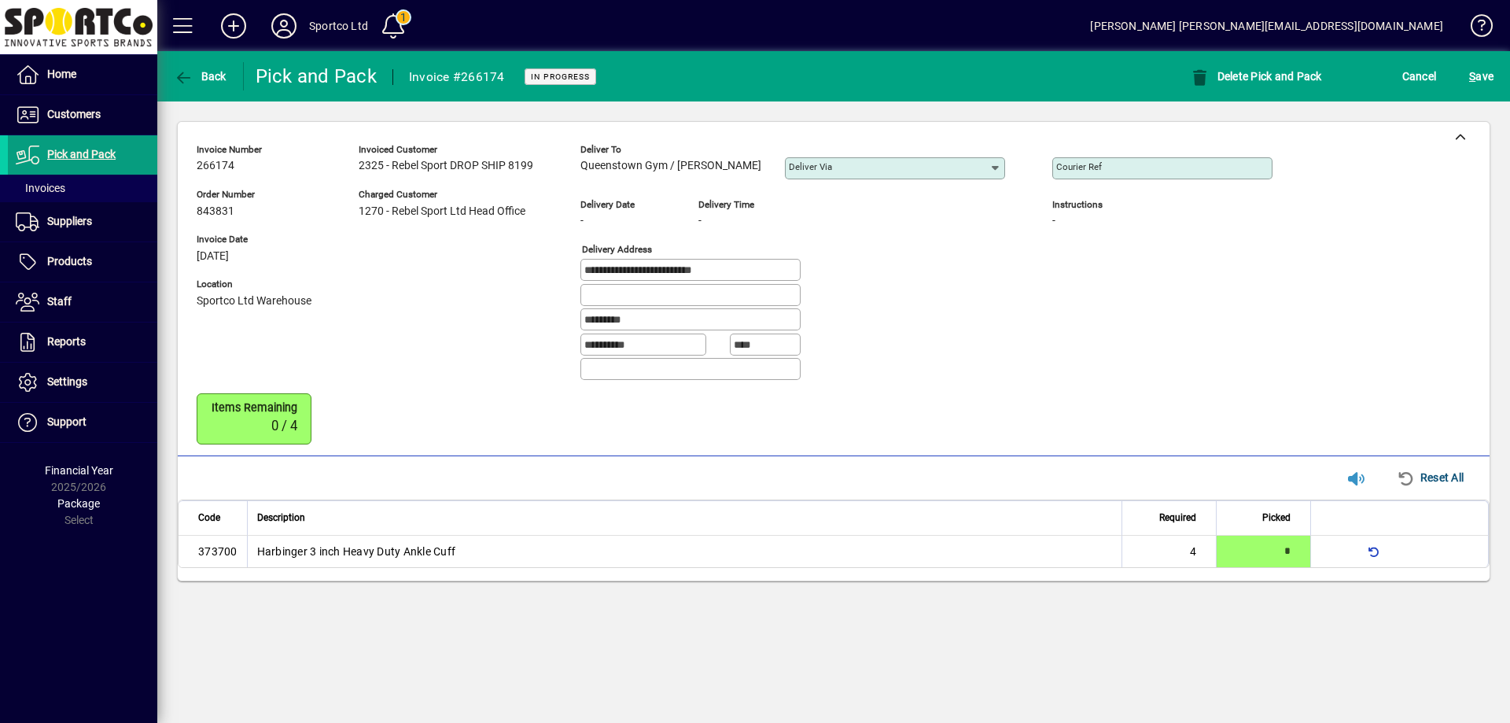
copy span "Rebecca Bond"
drag, startPoint x: 753, startPoint y: 166, endPoint x: 680, endPoint y: 171, distance: 72.6
click at [680, 170] on div "Deliver to Queenstown Gym / Rebecca Bond Deliver via" at bounding box center [804, 165] width 448 height 55
copy span "Queenstown Gym"
drag, startPoint x: 668, startPoint y: 160, endPoint x: 583, endPoint y: 177, distance: 85.7
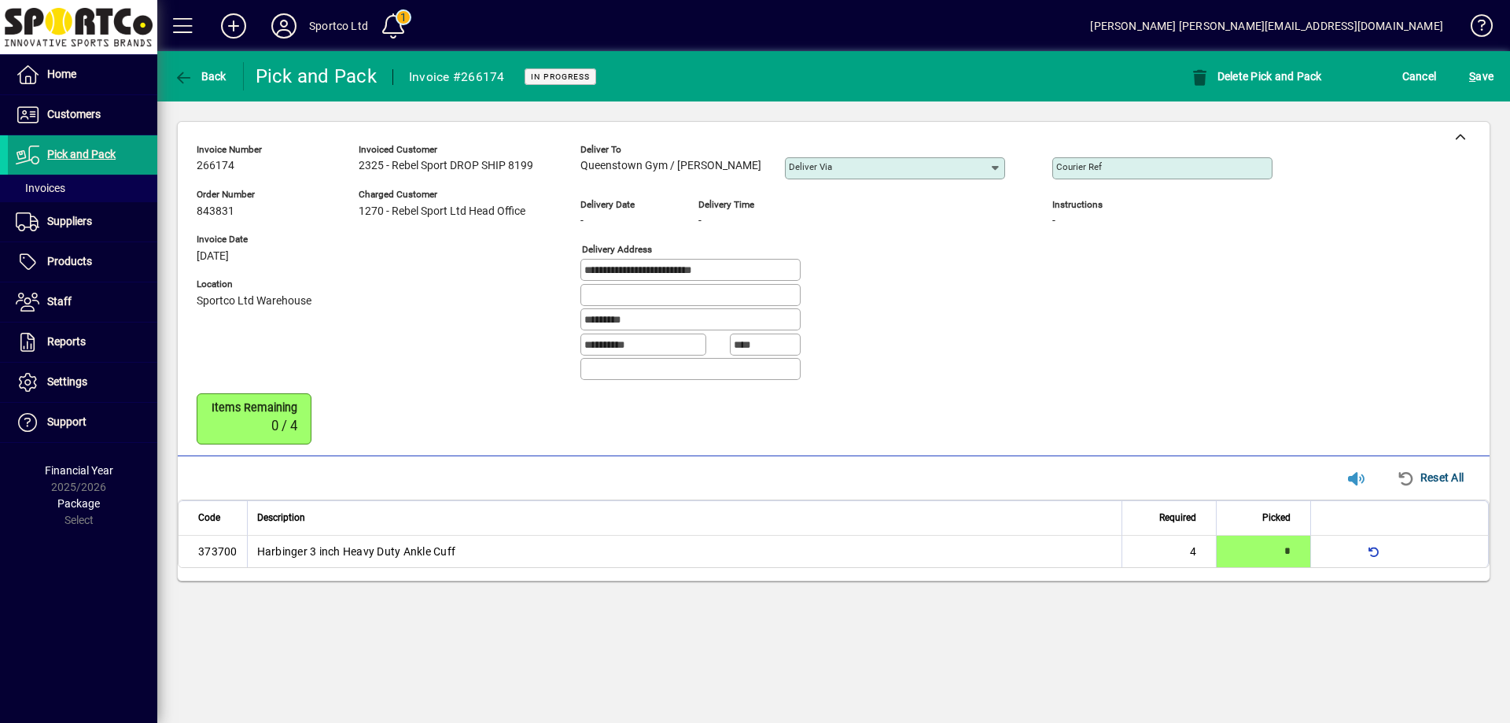
click at [583, 177] on div "Deliver to Queenstown Gym / Rebecca Bond" at bounding box center [670, 163] width 181 height 43
drag, startPoint x: 731, startPoint y: 268, endPoint x: 627, endPoint y: 279, distance: 104.4
click at [627, 279] on div "**********" at bounding box center [690, 270] width 220 height 22
drag, startPoint x: 675, startPoint y: 318, endPoint x: 544, endPoint y: 335, distance: 132.5
click at [544, 335] on div "**********" at bounding box center [746, 266] width 1099 height 256
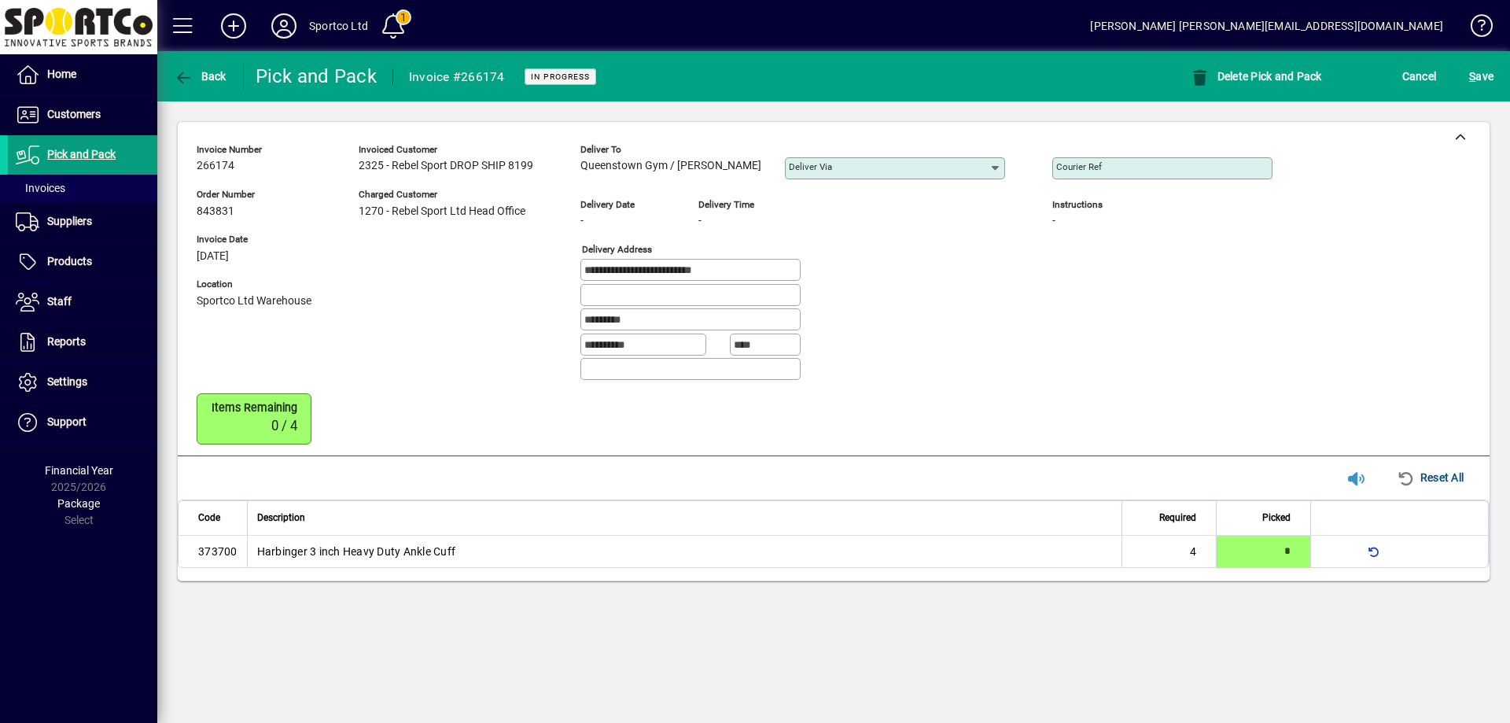
click at [1057, 161] on mat-label "Courier Ref" at bounding box center [1079, 166] width 46 height 11
click at [1057, 162] on input "Courier Ref" at bounding box center [1163, 168] width 215 height 13
paste input "**********"
type input "**********"
click at [1481, 68] on span "S ave" at bounding box center [1481, 76] width 24 height 25
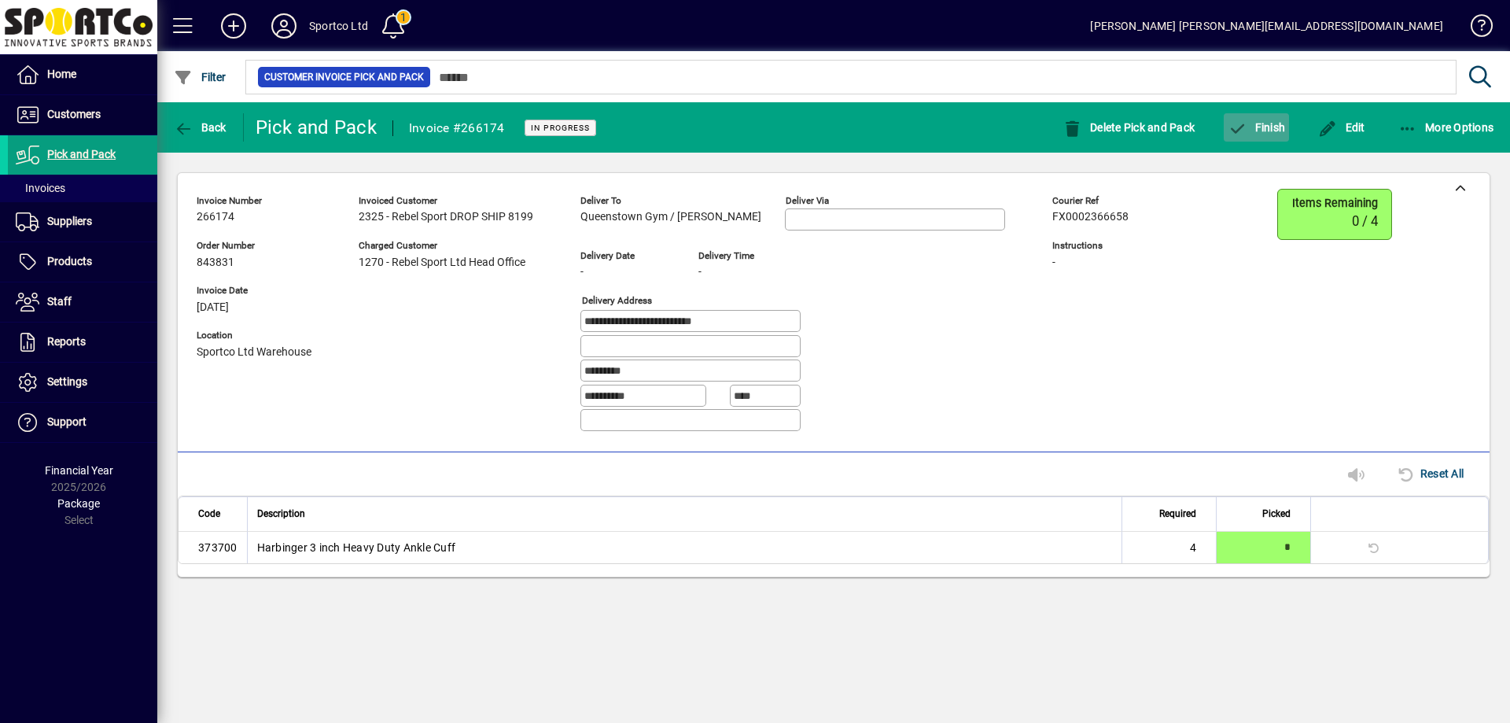
click at [1264, 124] on span "Finish" at bounding box center [1255, 127] width 57 height 13
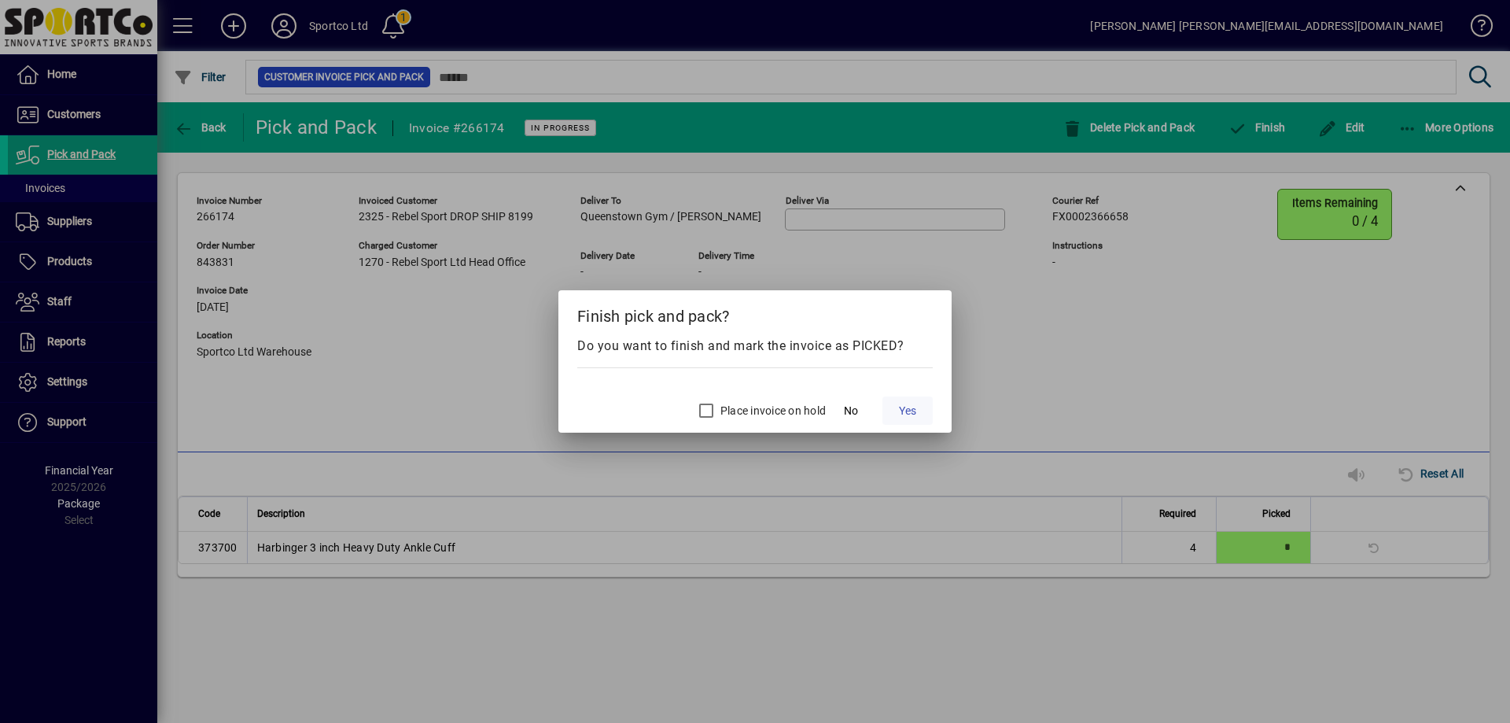
drag, startPoint x: 907, startPoint y: 411, endPoint x: 923, endPoint y: 392, distance: 25.7
click at [923, 396] on button "Yes" at bounding box center [907, 410] width 50 height 28
